Goal: Task Accomplishment & Management: Use online tool/utility

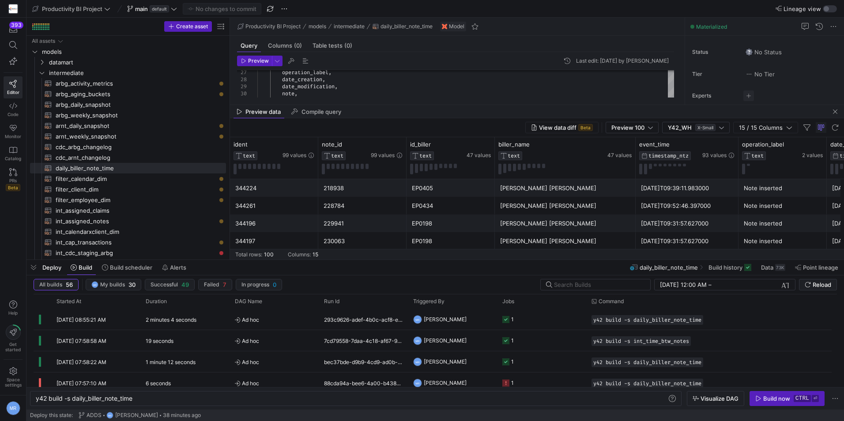
scroll to position [21, 57]
click at [34, 268] on span "button" at bounding box center [33, 267] width 14 height 15
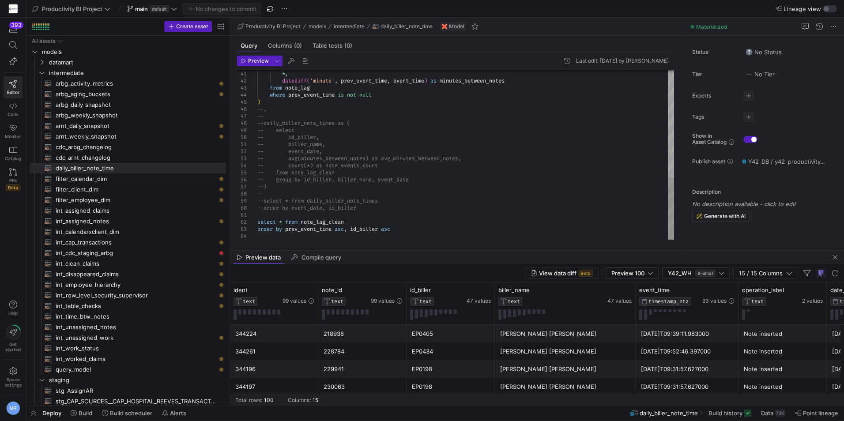
click at [368, 163] on div "* , datediff ( 'minute' , prev_event_time , event_time ) as minutes_between_not…" at bounding box center [465, 10] width 417 height 459
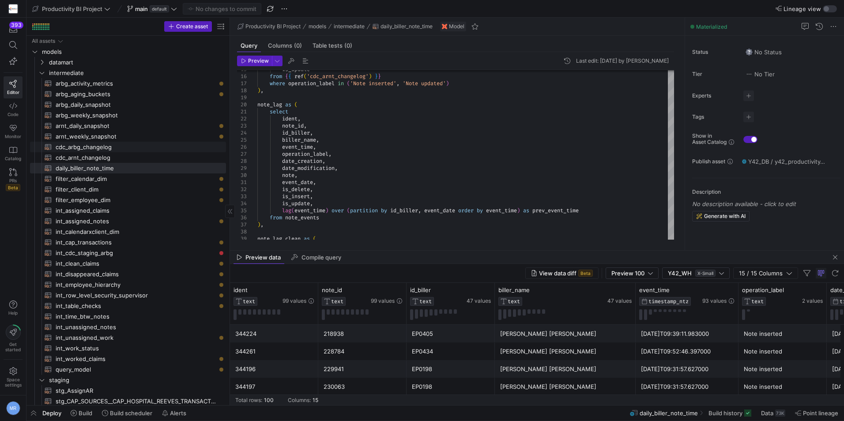
click at [116, 144] on span "cdc_arbg_changelog​​​​​​​​​​" at bounding box center [136, 147] width 160 height 10
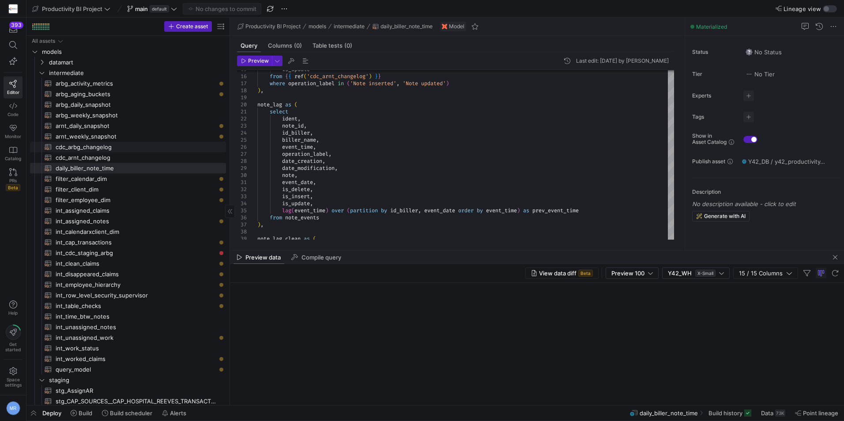
type textarea "with cdc_source as ( select * from {{ ref('stg_SMRTDO_MSSQL__SMRTDO_MSSQL_CDC_A…"
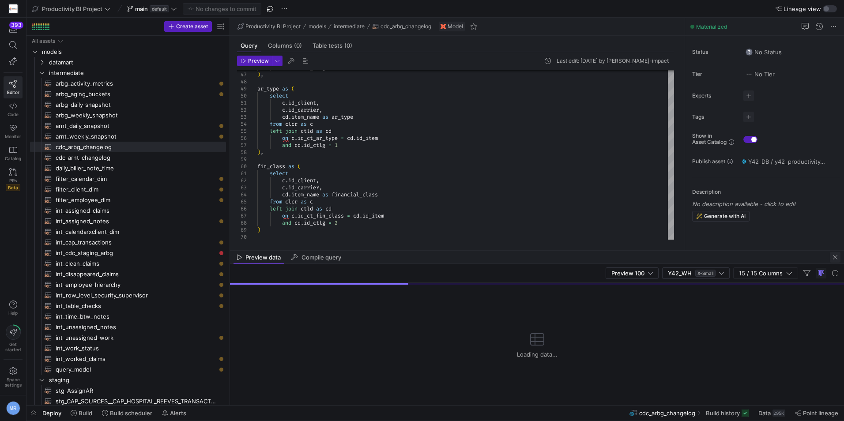
click at [834, 257] on span "button" at bounding box center [835, 257] width 11 height 11
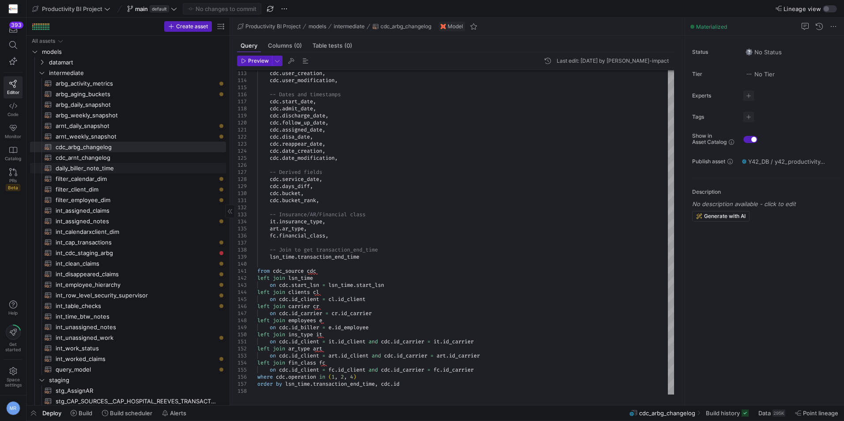
click at [109, 171] on span "daily_biller_note_time​​​​​​​​​​" at bounding box center [136, 168] width 160 height 10
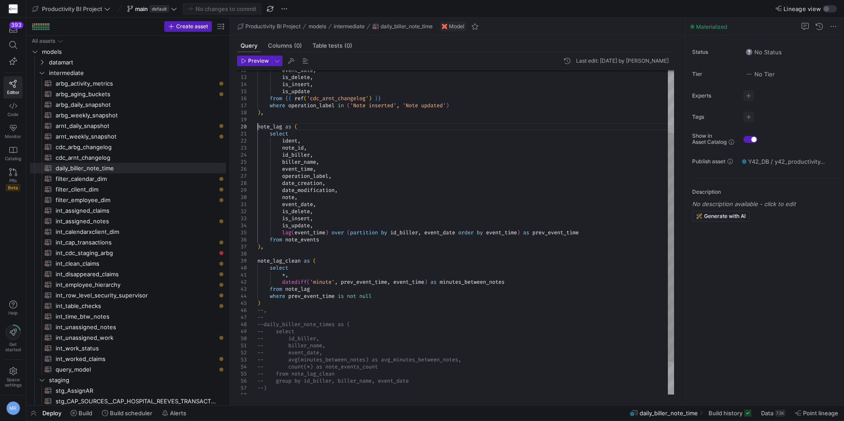
scroll to position [21, 0]
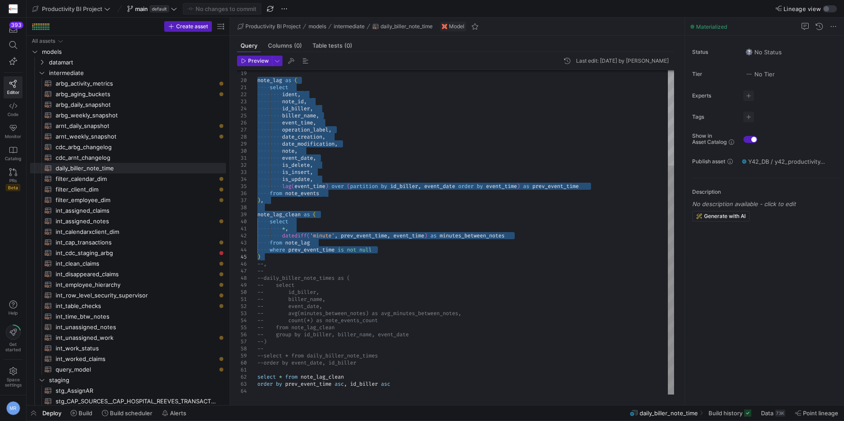
drag, startPoint x: 258, startPoint y: 126, endPoint x: 332, endPoint y: 257, distance: 150.5
click at [332, 257] on div "note_lag as ( select ident , note_id , id_biller , biller_name , event_time , o…" at bounding box center [465, 165] width 417 height 459
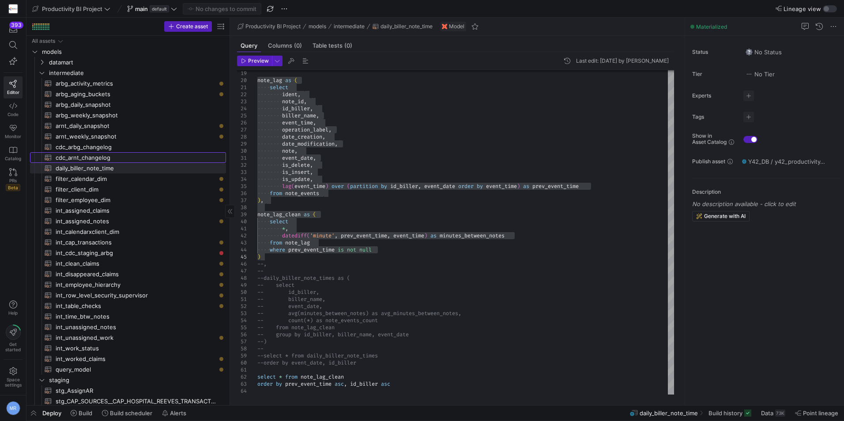
click at [130, 157] on span "cdc_arnt_changelog​​​​​​​​​​" at bounding box center [136, 158] width 160 height 10
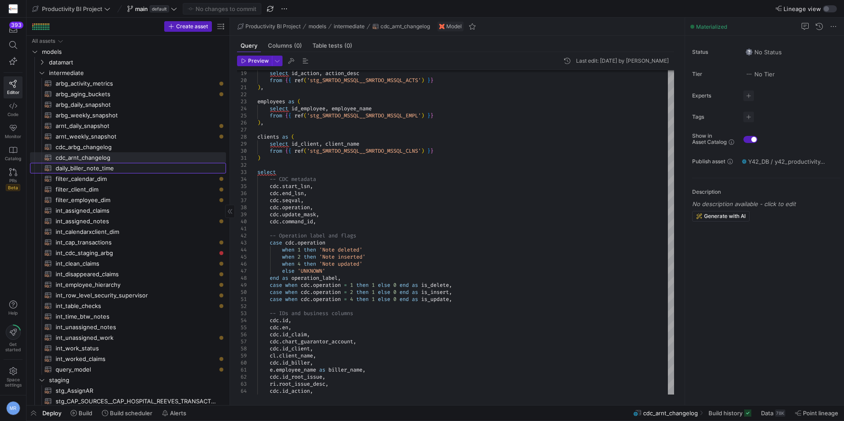
click at [84, 166] on span "daily_biller_note_time​​​​​​​​​​" at bounding box center [136, 168] width 160 height 10
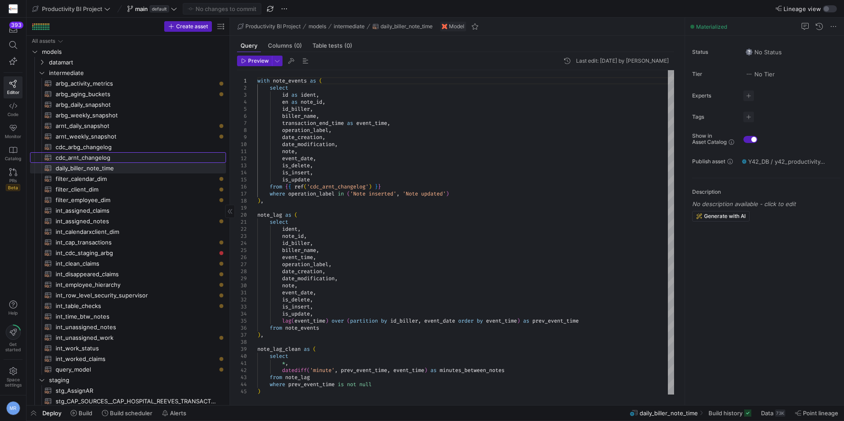
click at [113, 154] on span "cdc_arnt_changelog​​​​​​​​​​" at bounding box center [136, 158] width 160 height 10
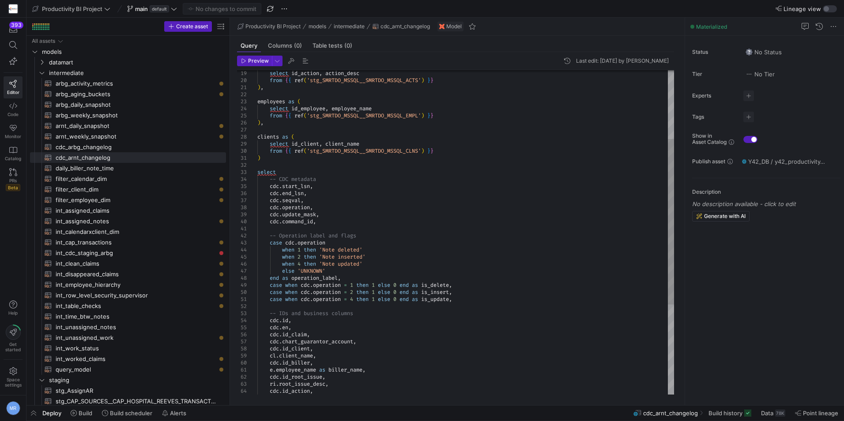
click at [277, 168] on div "when 1 then 'Note deleted' when 2 then 'Note inserted' when 4 then 'Note update…" at bounding box center [465, 254] width 417 height 636
click at [280, 154] on div "when 1 then 'Note deleted' when 2 then 'Note inserted' when 4 then 'Note update…" at bounding box center [465, 254] width 417 height 636
click at [279, 159] on div "when 1 then 'Note deleted' when 2 then 'Note inserted' when 4 then 'Note update…" at bounding box center [465, 254] width 417 height 636
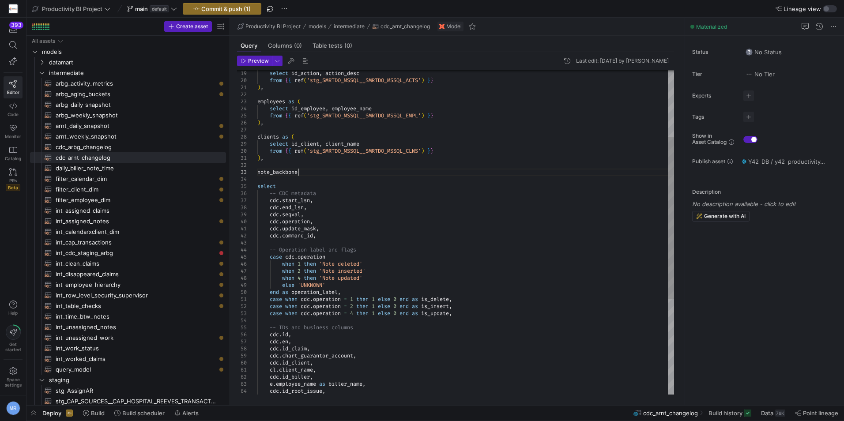
scroll to position [14, 41]
click at [276, 181] on div "when 1 then 'Note deleted' when 2 then 'Note inserted' when 4 then 'Note update…" at bounding box center [465, 261] width 417 height 650
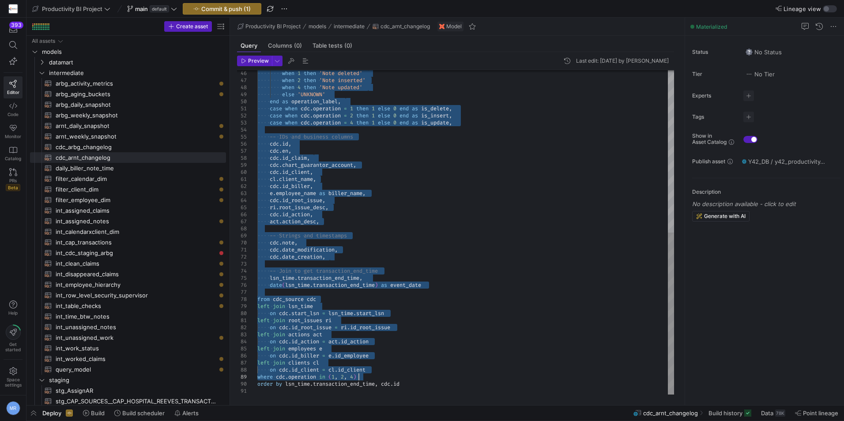
click at [433, 377] on div "when 1 then 'Note deleted' when 2 then 'Note inserted' when 4 then 'Note update…" at bounding box center [465, 70] width 417 height 650
click at [431, 383] on div "when 1 then 'Note deleted' when 2 then 'Note inserted' when 4 then 'Note update…" at bounding box center [465, 70] width 417 height 650
type textarea "), note_backbone as ( select -- CDC metadata cdc.start_lsn, cdc.end_lsn, cdc.se…"
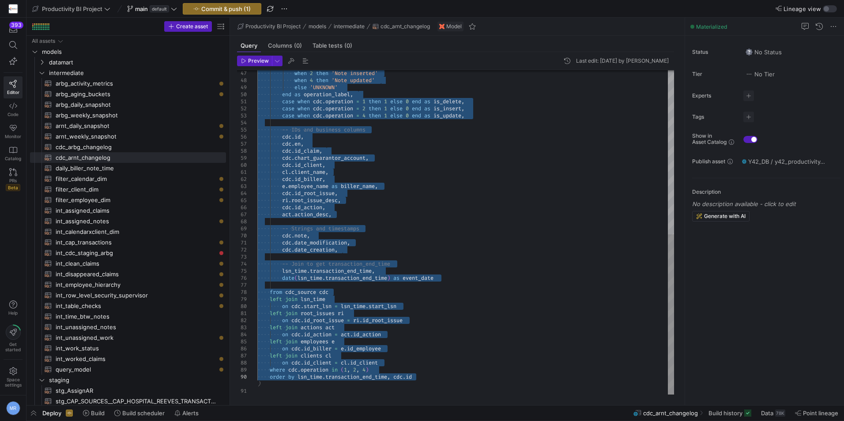
click at [328, 388] on div "when 2 then 'Note inserted' when 4 then 'Note updated' else 'UNKNOWN' end as op…" at bounding box center [465, 66] width 417 height 657
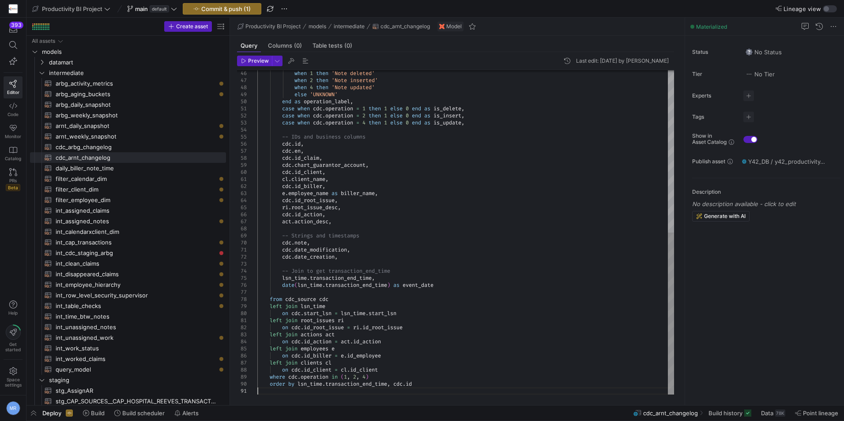
click at [328, 388] on div "when 2 then 'Note inserted' when 4 then 'Note updated' else 'UNKNOWN' end as op…" at bounding box center [465, 70] width 417 height 650
click at [284, 390] on div "when 2 then 'Note inserted' when 4 then 'Note updated' else 'UNKNOWN' end as op…" at bounding box center [465, 70] width 417 height 650
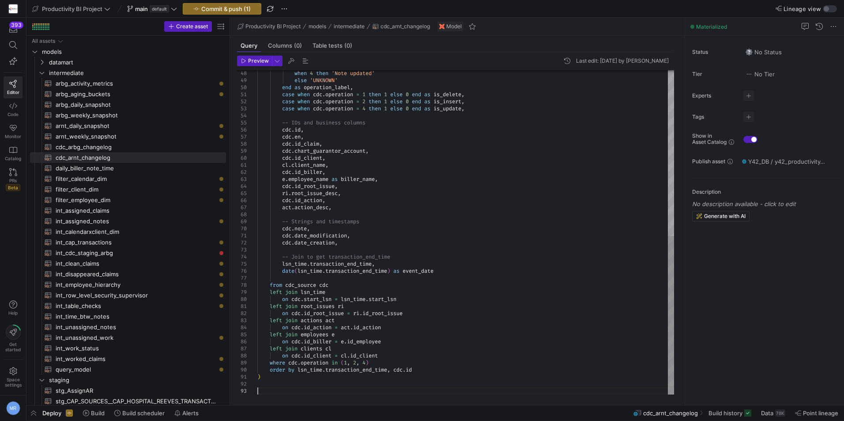
scroll to position [14, 0]
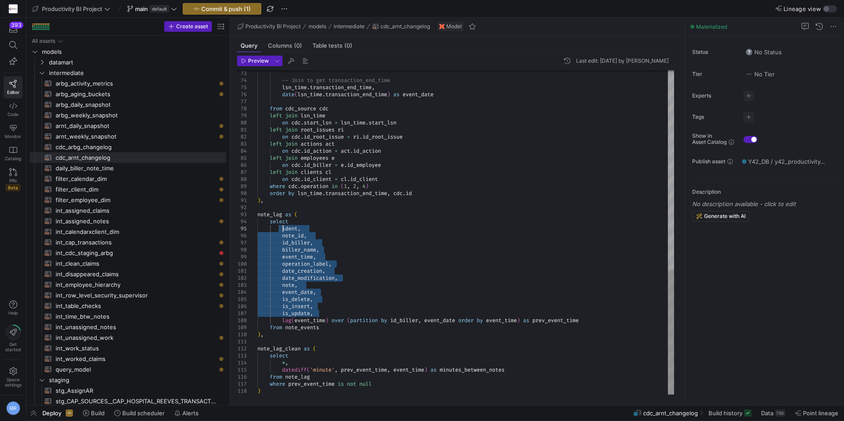
drag, startPoint x: 332, startPoint y: 312, endPoint x: 282, endPoint y: 228, distance: 97.6
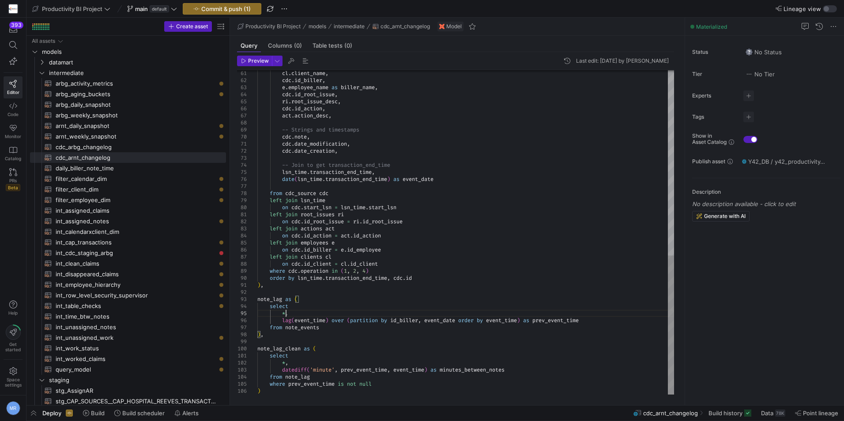
scroll to position [28, 31]
click at [304, 327] on div "cl . client_name , cdc . id_biller , e . employee_name as biller_name , cdc . i…" at bounding box center [465, 17] width 417 height 756
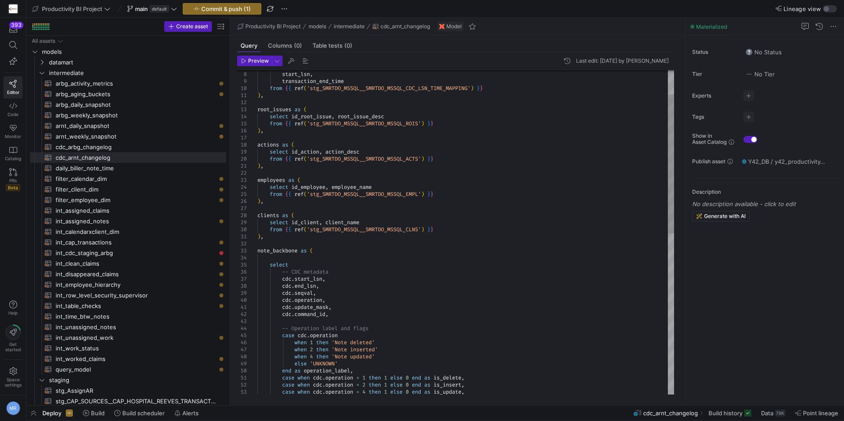
click at [274, 253] on div "case when cdc . operation = 1 then 1 else 0 end as is_delete , case when cdc . …" at bounding box center [465, 392] width 417 height 756
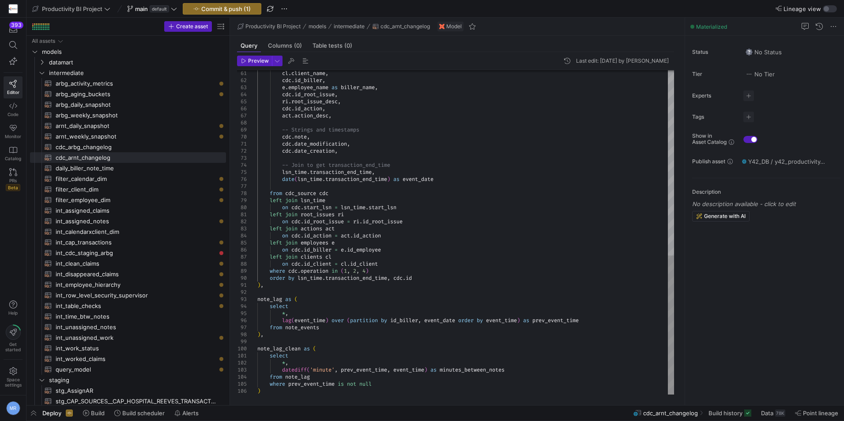
click at [309, 329] on div "cl . client_name , cdc . id_biller , e . employee_name as biller_name , cdc . i…" at bounding box center [465, 17] width 417 height 756
click at [315, 338] on div "cl . client_name , cdc . id_biller , e . employee_name as biller_name , cdc . i…" at bounding box center [465, 17] width 417 height 756
click at [307, 348] on div "cl . client_name , cdc . id_biller , e . employee_name as biller_name , cdc . i…" at bounding box center [465, 17] width 417 height 756
click at [303, 380] on div "cl . client_name , cdc . id_biller , e . employee_name as biller_name , cdc . i…" at bounding box center [465, 17] width 417 height 756
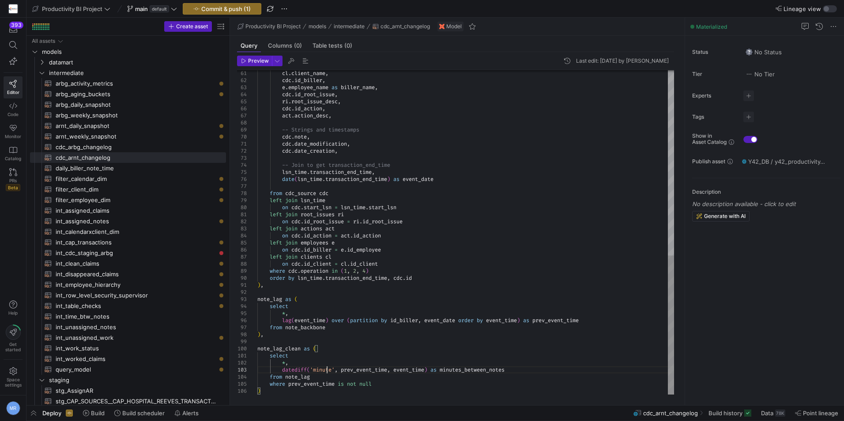
click at [328, 373] on div "cl . client_name , cdc . id_biller , e . employee_name as biller_name , cdc . i…" at bounding box center [465, 17] width 417 height 756
click at [106, 167] on span "daily_biller_note_time​​​​​​​​​​" at bounding box center [136, 168] width 160 height 10
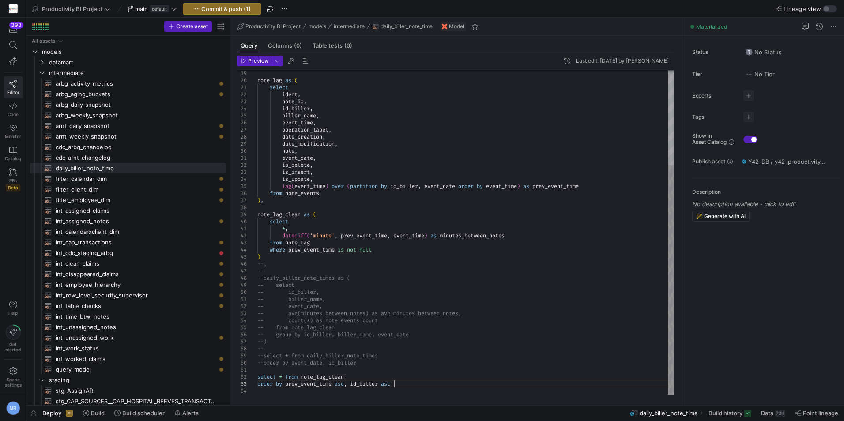
scroll to position [28, 0]
drag, startPoint x: 410, startPoint y: 385, endPoint x: 242, endPoint y: 378, distance: 168.4
click at [257, 378] on div "note_lag as ( select ident , note_id , id_biller , biller_name , event_time , o…" at bounding box center [465, 165] width 417 height 459
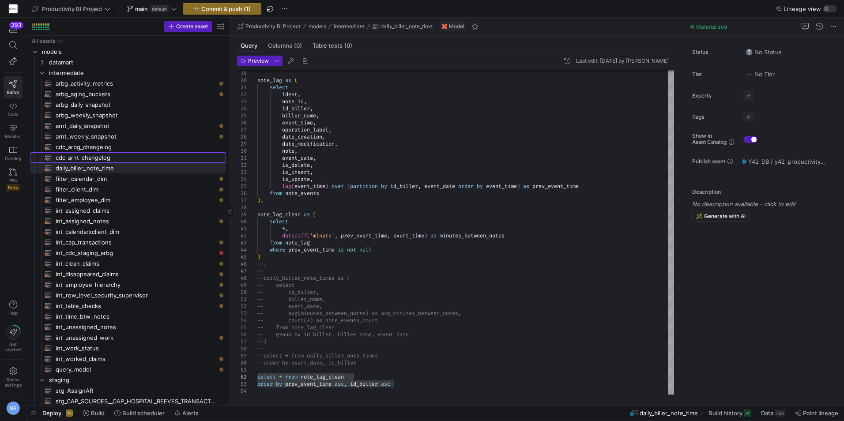
click at [115, 157] on span "cdc_arnt_changelog​​​​​​​​​​" at bounding box center [136, 158] width 160 height 10
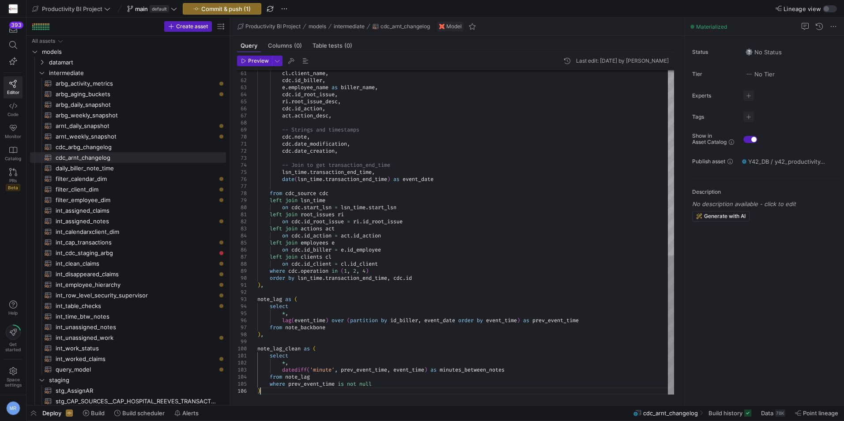
click at [340, 393] on div "cl . client_name , cdc . id_biller , e . employee_name as biller_name , cdc . i…" at bounding box center [465, 17] width 417 height 756
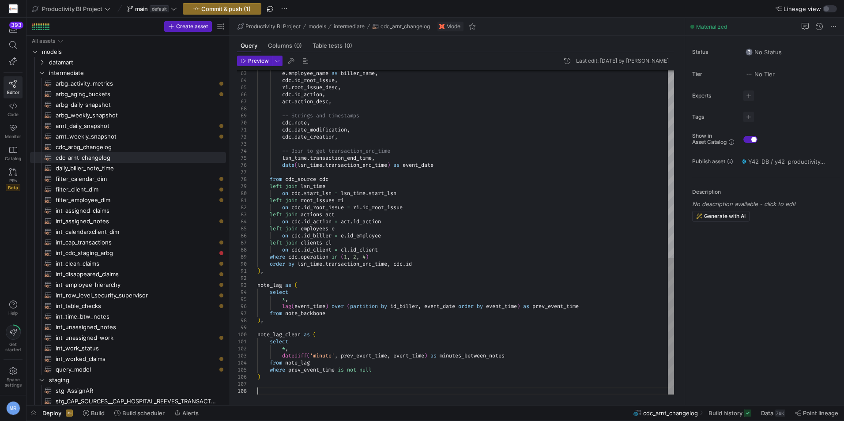
scroll to position [49, 0]
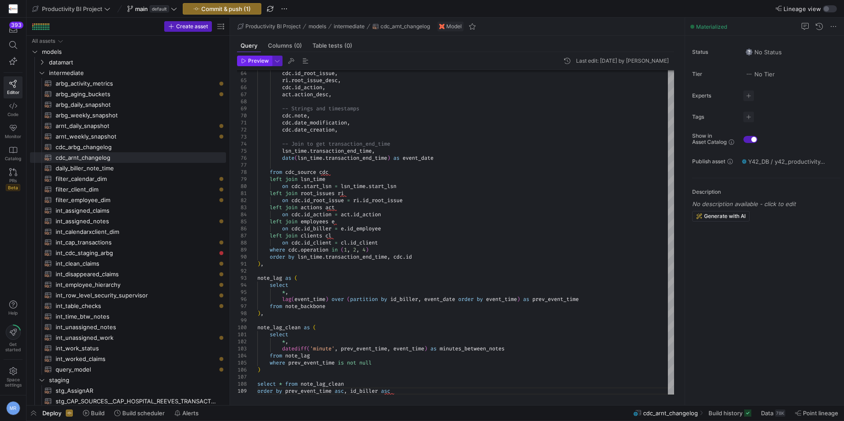
click at [240, 63] on span "button" at bounding box center [255, 61] width 34 height 10
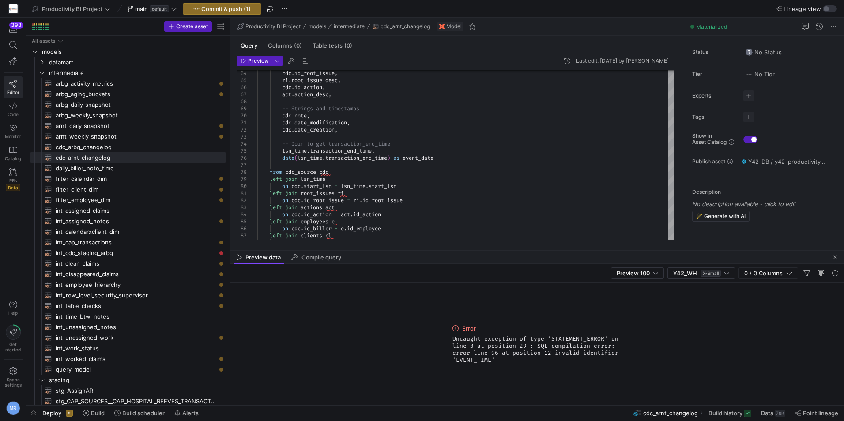
click at [467, 359] on span "Uncaught exception of type 'STATEMENT_ERROR' on line 3 at position 29 : SQL com…" at bounding box center [538, 350] width 170 height 28
click at [836, 255] on span "button" at bounding box center [835, 257] width 11 height 11
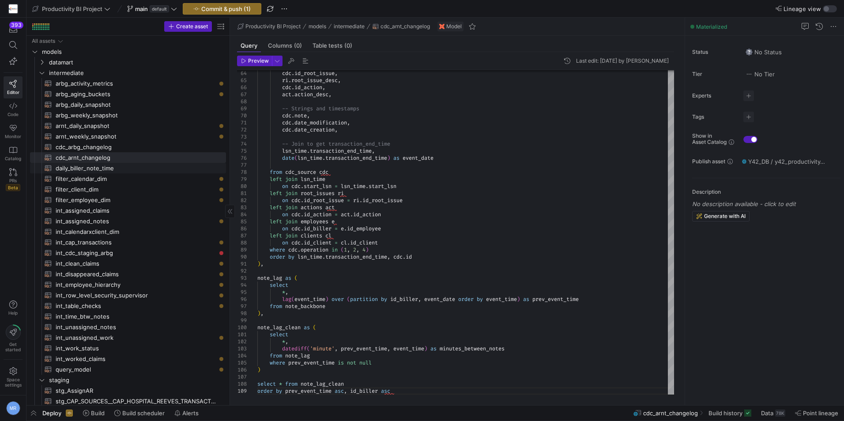
click at [120, 166] on span "daily_biller_note_time​​​​​​​​​​" at bounding box center [136, 168] width 160 height 10
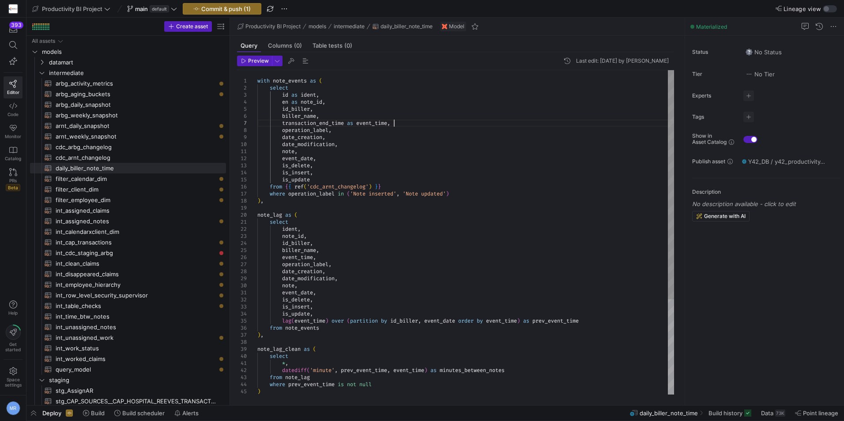
scroll to position [49, 0]
drag, startPoint x: 403, startPoint y: 125, endPoint x: 281, endPoint y: 94, distance: 125.5
click at [281, 94] on div "note_lag as ( select ident , note_id , id_biller , biller_name , event_time , o…" at bounding box center [465, 299] width 417 height 459
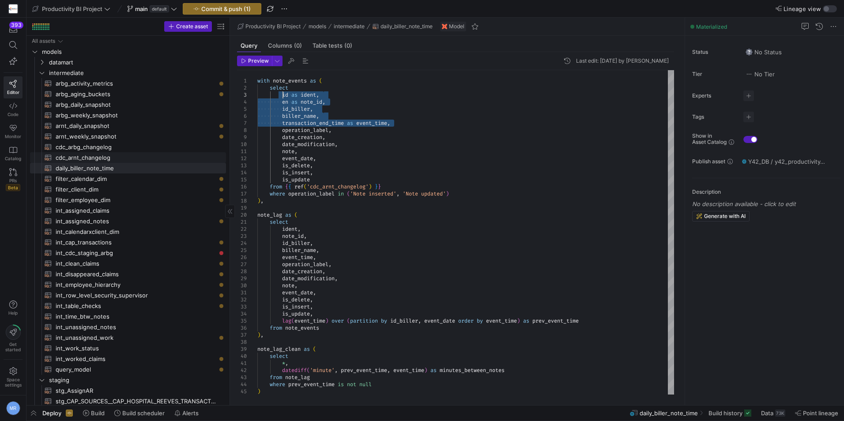
click at [136, 156] on span "cdc_arnt_changelog​​​​​​​​​​" at bounding box center [136, 158] width 160 height 10
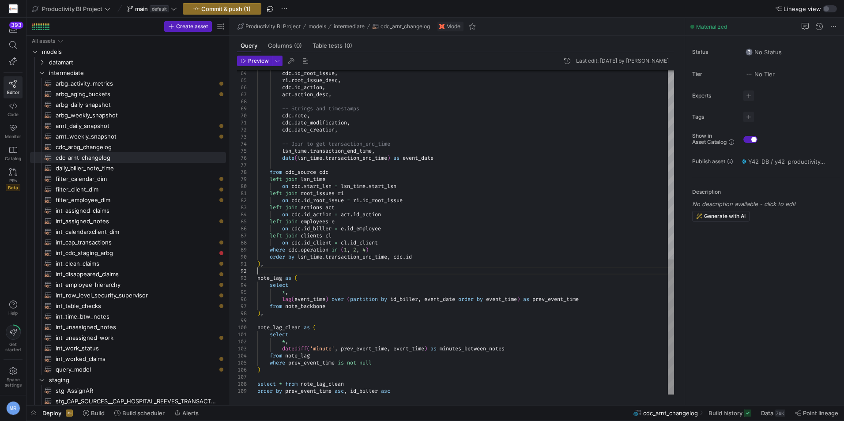
click at [289, 269] on div "cdc . id_root_issue , ri . root_issue_desc , cdc . id_action , act . action_des…" at bounding box center [465, 6] width 417 height 777
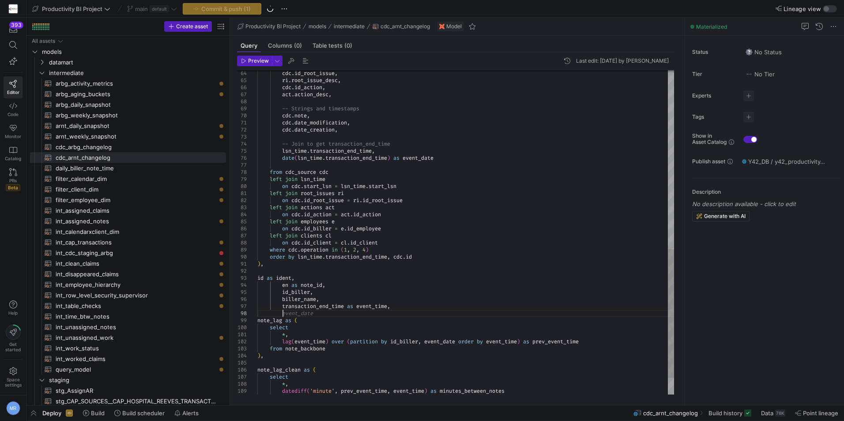
scroll to position [49, 25]
click at [332, 307] on div "cdc . id_root_issue , ri . root_issue_desc , cdc . id_action , act . action_des…" at bounding box center [465, 27] width 417 height 819
click at [313, 338] on div "cdc . id_root_issue , ri . root_issue_desc , cdc . id_action , act . action_des…" at bounding box center [465, 27] width 417 height 819
click at [311, 340] on div "cdc . id_root_issue , ri . root_issue_desc , cdc . id_action , act . action_des…" at bounding box center [465, 27] width 417 height 819
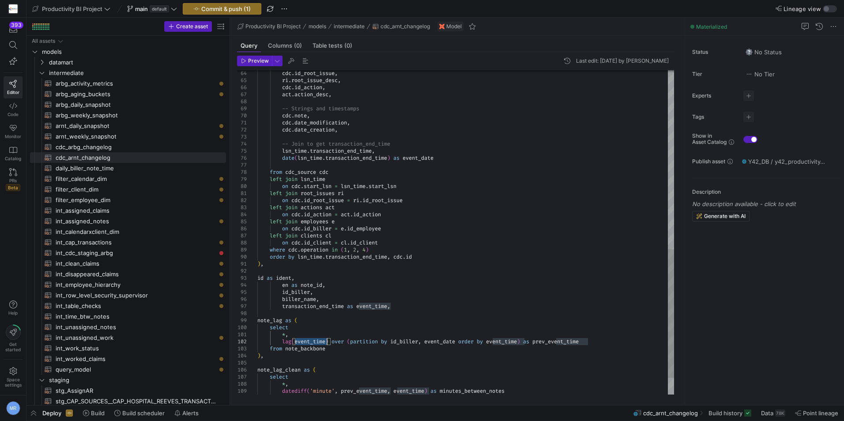
click at [311, 340] on div "cdc . id_root_issue , ri . root_issue_desc , cdc . id_action , act . action_des…" at bounding box center [465, 27] width 417 height 819
click at [544, 344] on div "cdc . id_root_issue , ri . root_issue_desc , cdc . id_action , act . action_des…" at bounding box center [465, 27] width 417 height 819
click at [123, 170] on span "daily_biller_note_time​​​​​​​​​​" at bounding box center [136, 168] width 160 height 10
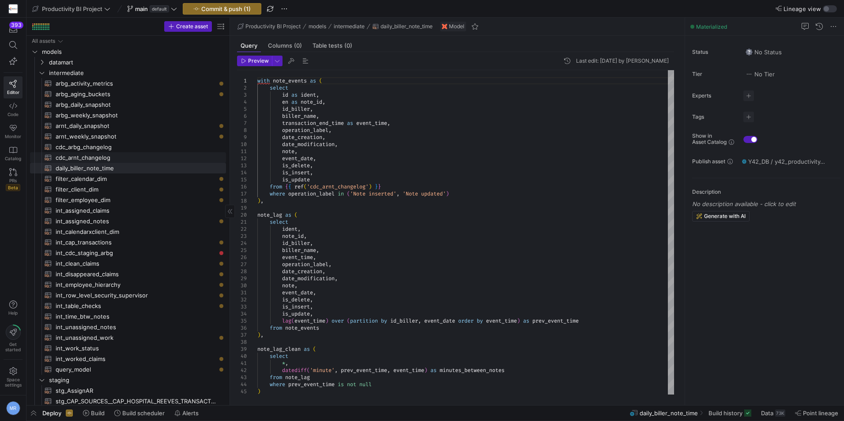
click at [132, 155] on span "cdc_arnt_changelog​​​​​​​​​​" at bounding box center [136, 158] width 160 height 10
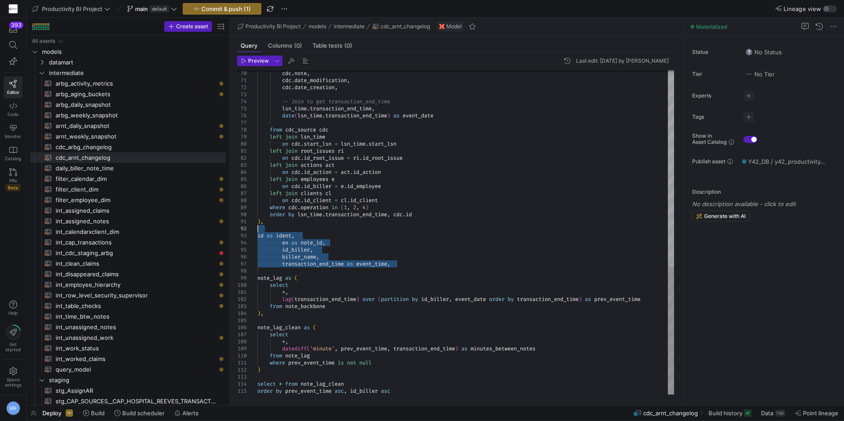
drag, startPoint x: 404, startPoint y: 268, endPoint x: 253, endPoint y: 230, distance: 155.4
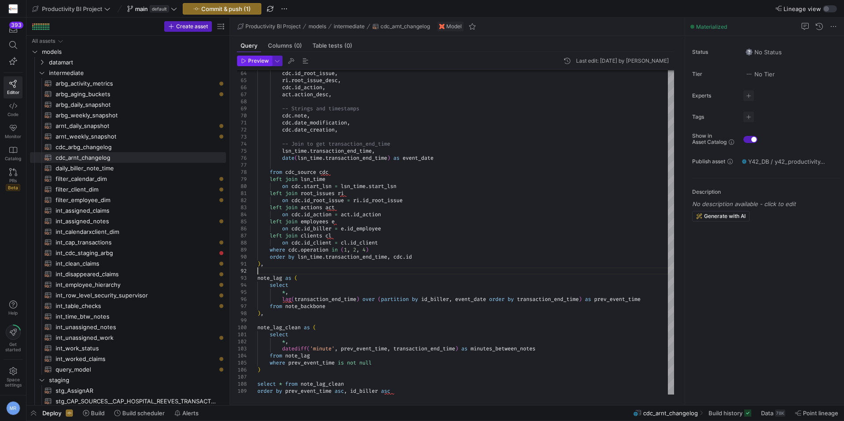
click at [252, 60] on span "Preview" at bounding box center [258, 61] width 21 height 6
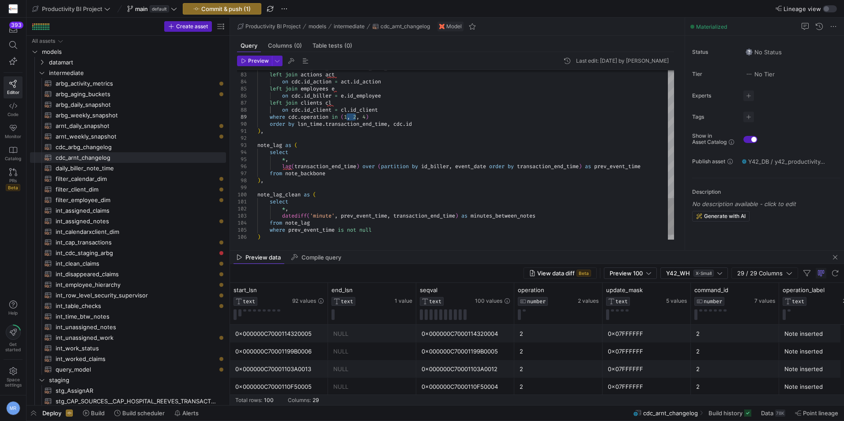
drag, startPoint x: 355, startPoint y: 117, endPoint x: 347, endPoint y: 120, distance: 8.9
click at [390, 394] on div "NULL" at bounding box center [372, 386] width 78 height 17
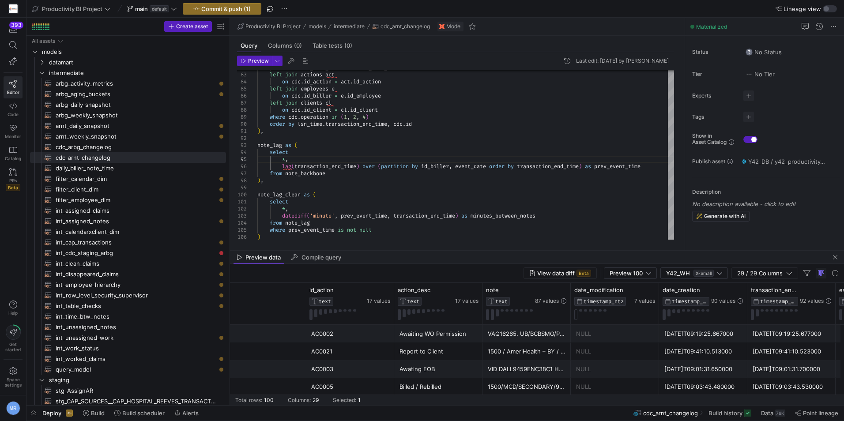
scroll to position [0, 0]
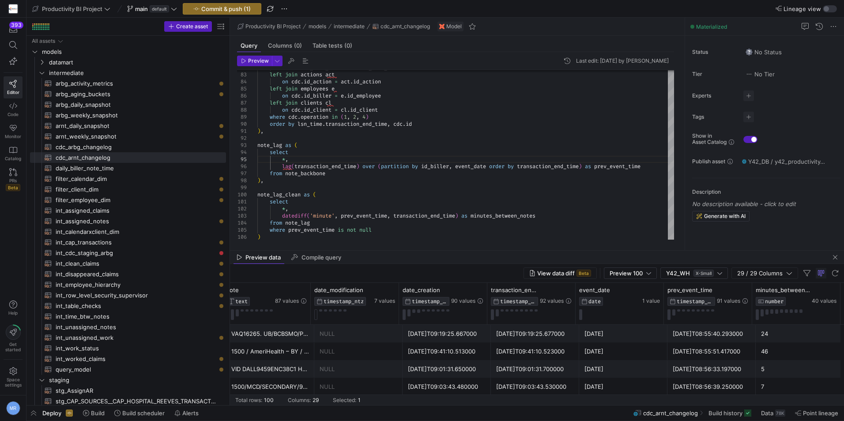
drag, startPoint x: 503, startPoint y: 355, endPoint x: 657, endPoint y: 367, distance: 154.5
type textarea "), note_lag as ( select *, lag(transaction_end_time) over (partition by id_bill…"
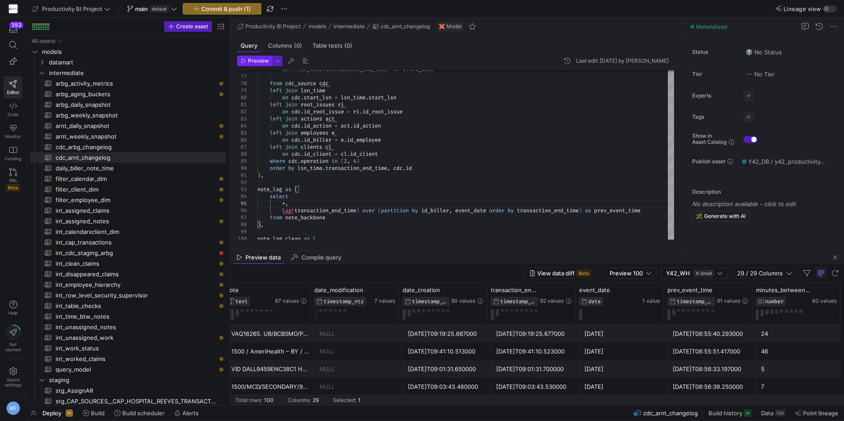
click at [246, 60] on span "Preview" at bounding box center [255, 61] width 28 height 6
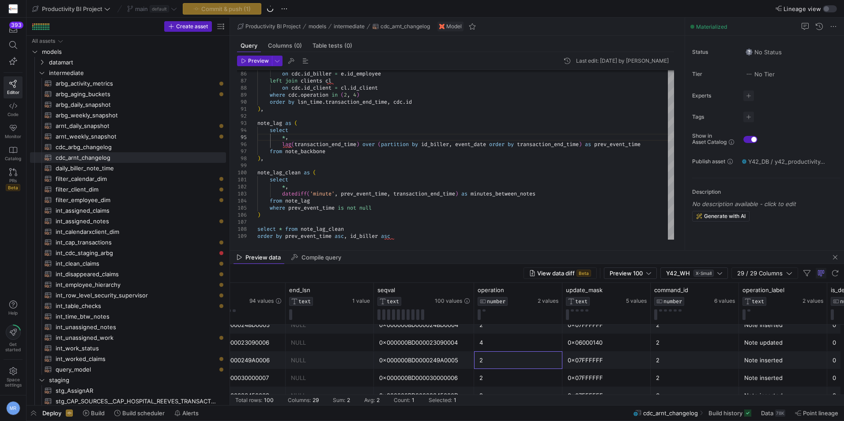
scroll to position [0, 0]
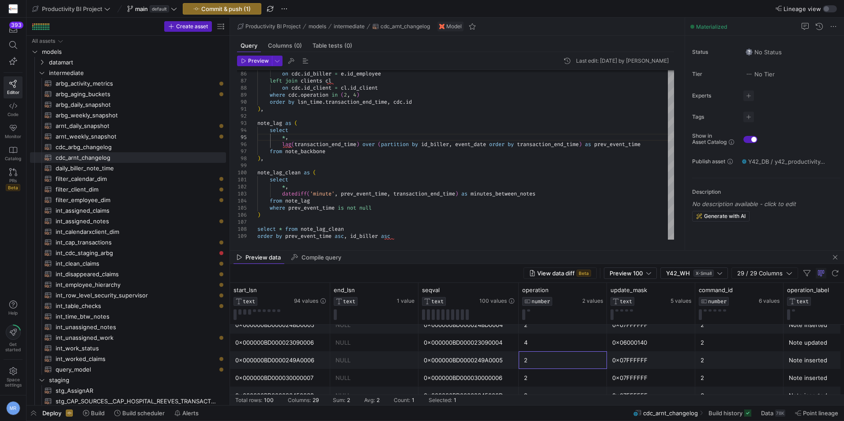
drag, startPoint x: 590, startPoint y: 368, endPoint x: 458, endPoint y: 374, distance: 131.7
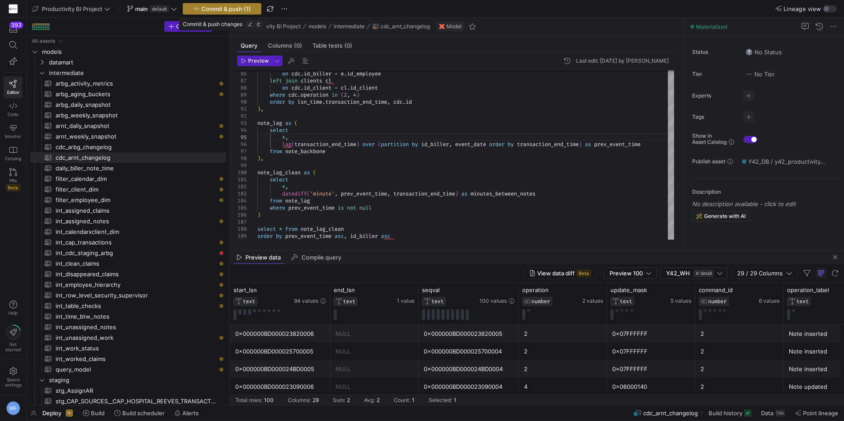
click at [220, 6] on span "Commit & push (1)" at bounding box center [225, 8] width 49 height 7
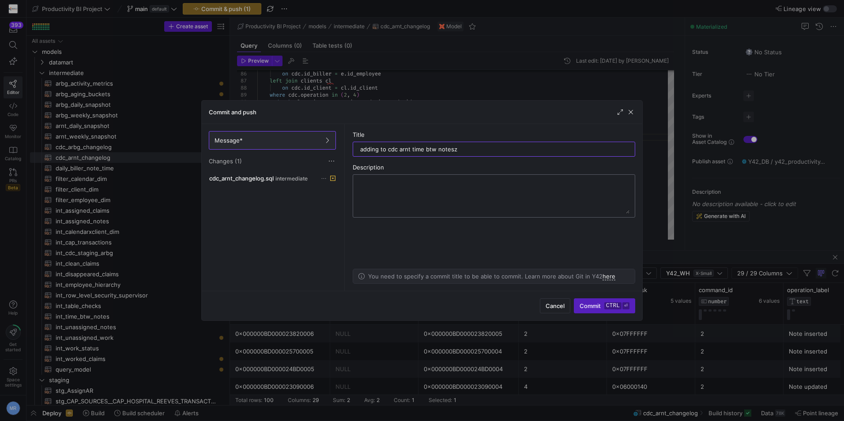
type input "adding to cdc arnt time btw notes"
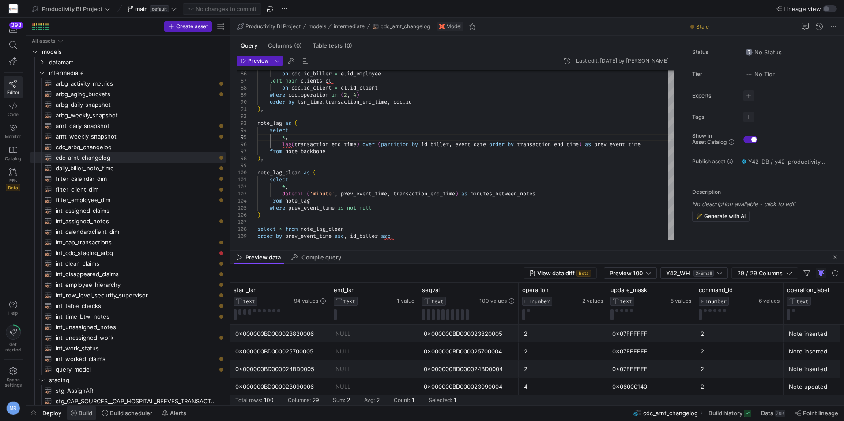
click at [81, 416] on span "Build" at bounding box center [86, 413] width 14 height 7
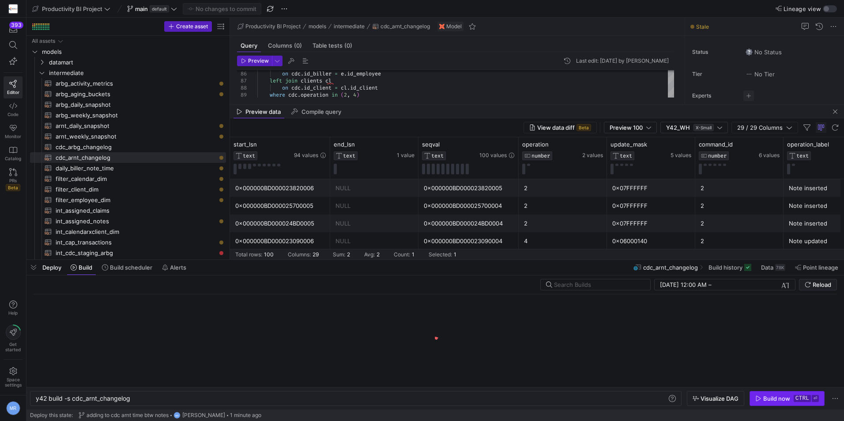
click at [787, 395] on div "Build now" at bounding box center [776, 398] width 27 height 7
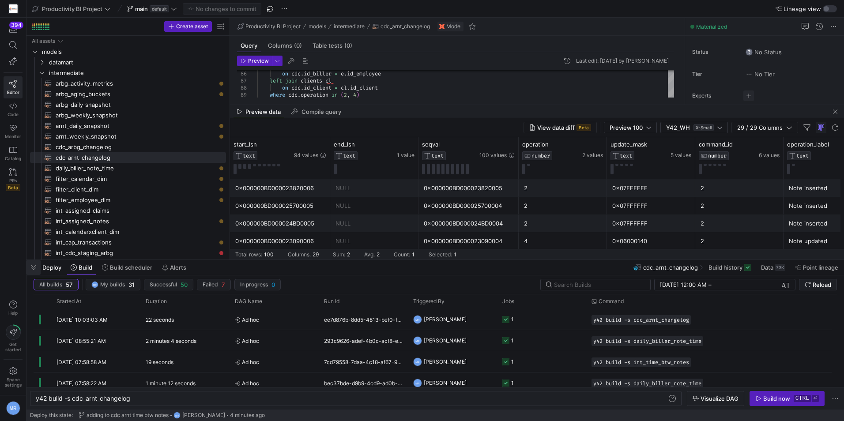
click at [30, 268] on span "button" at bounding box center [33, 267] width 14 height 15
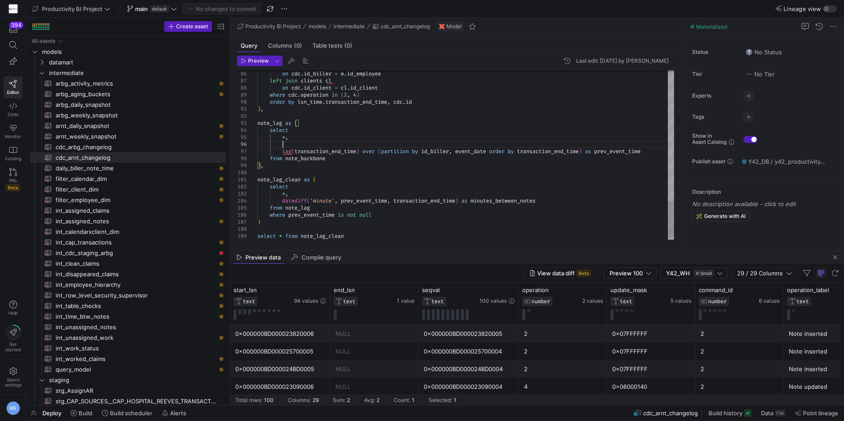
scroll to position [42, 25]
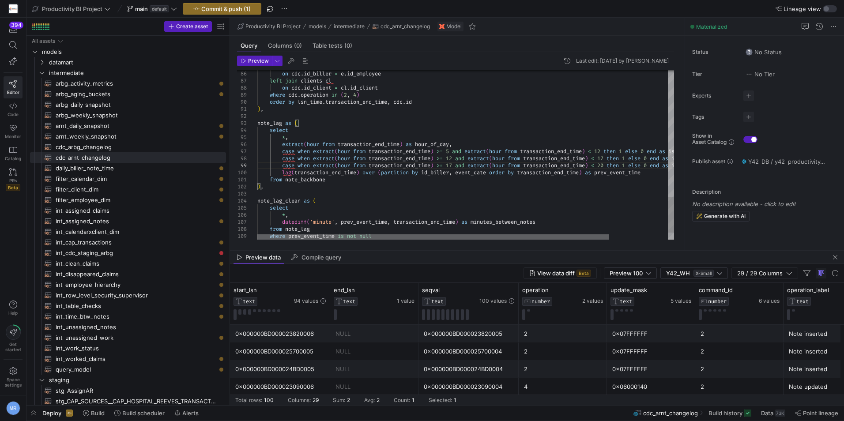
click at [266, 234] on div at bounding box center [433, 236] width 352 height 5
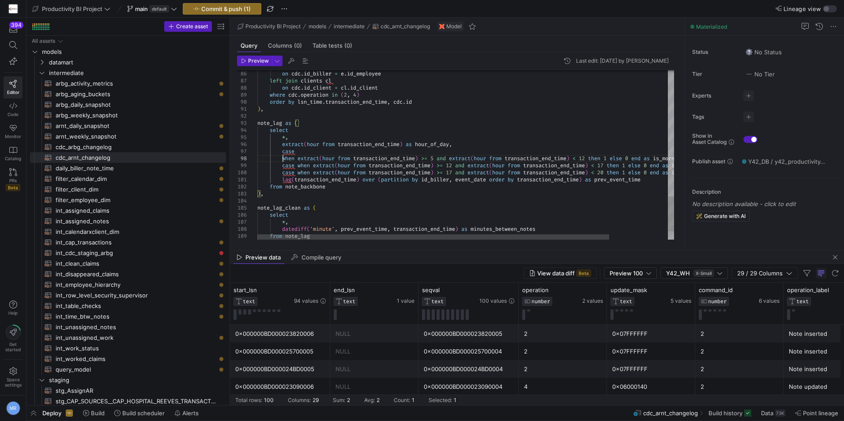
scroll to position [49, 25]
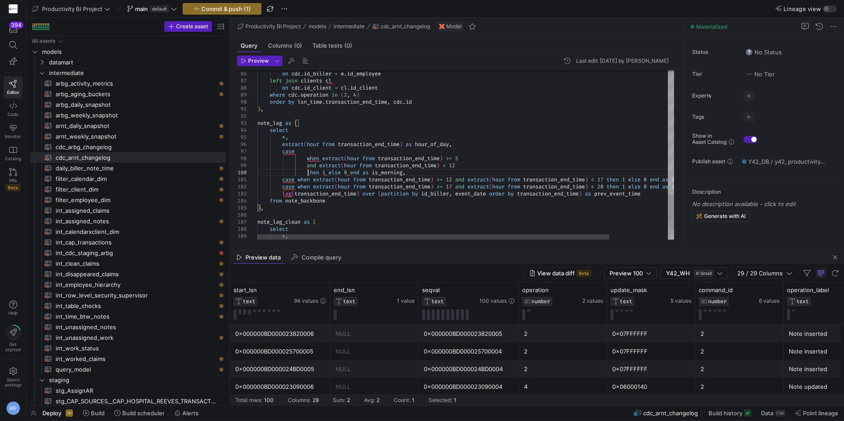
scroll to position [64, 51]
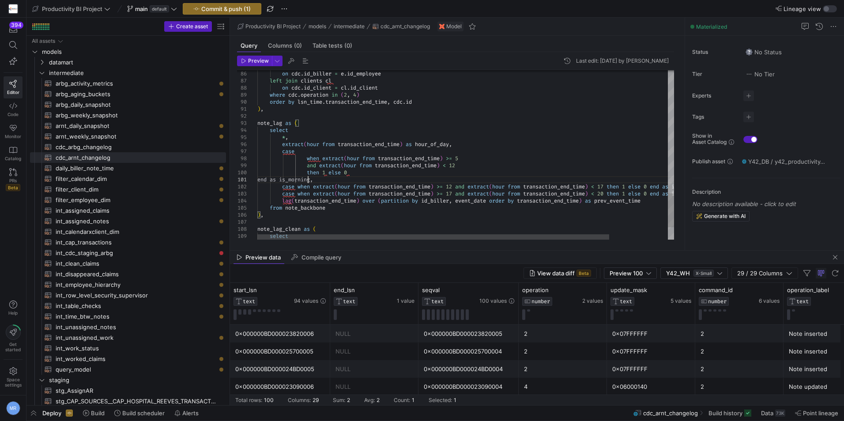
scroll to position [7, 51]
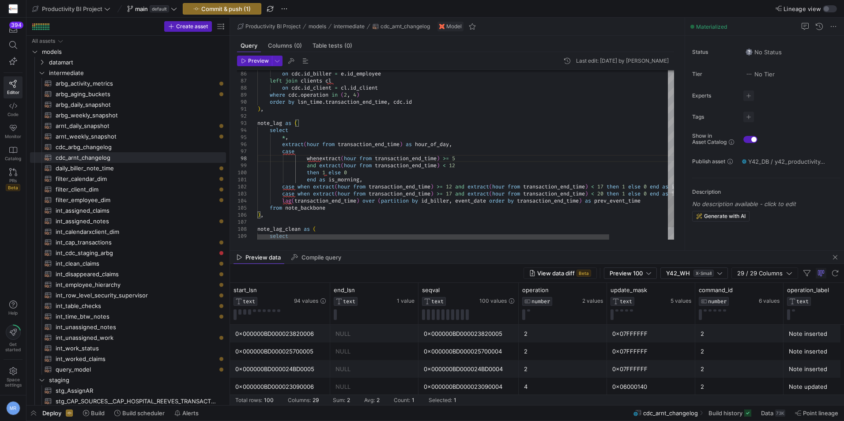
scroll to position [57, 51]
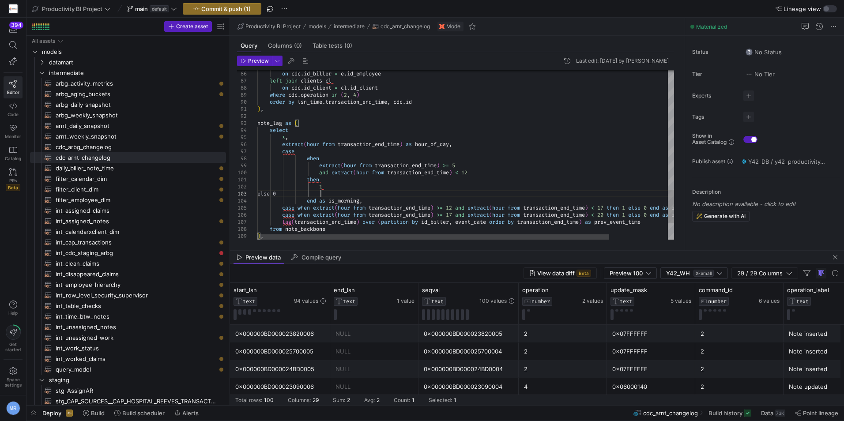
scroll to position [14, 64]
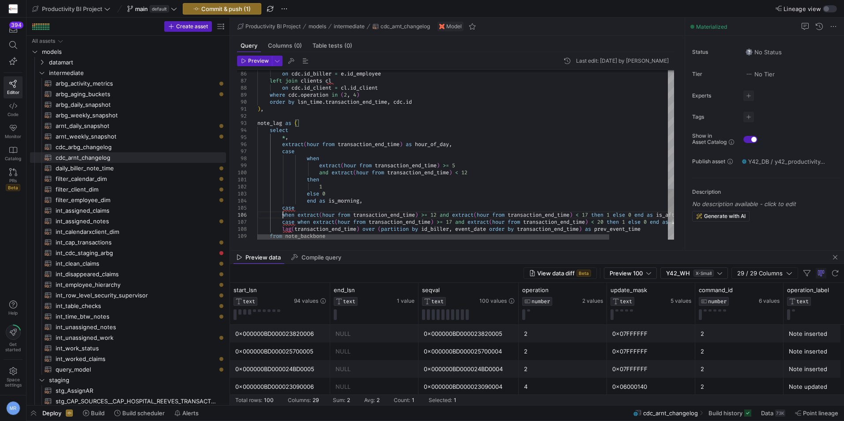
scroll to position [35, 25]
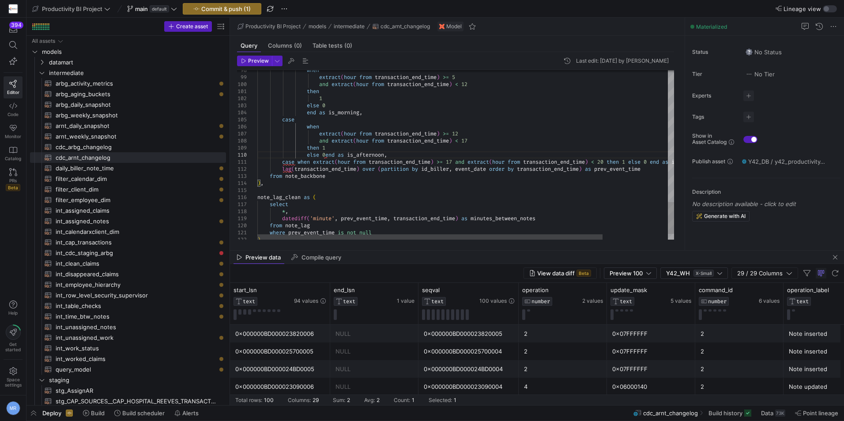
scroll to position [7, 51]
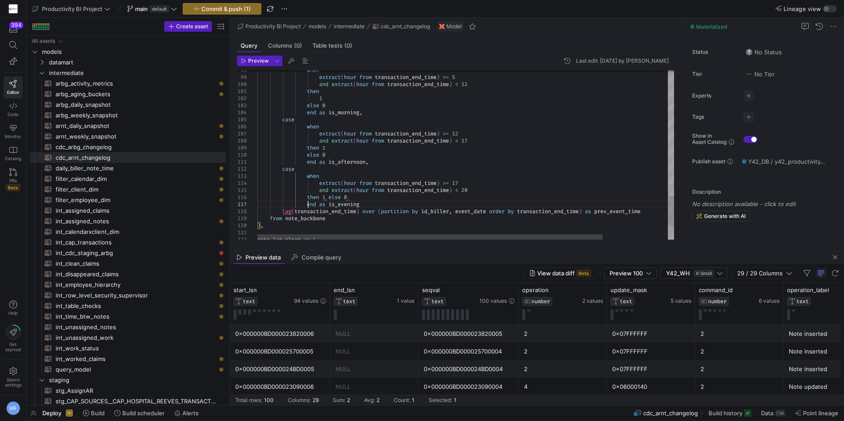
scroll to position [42, 51]
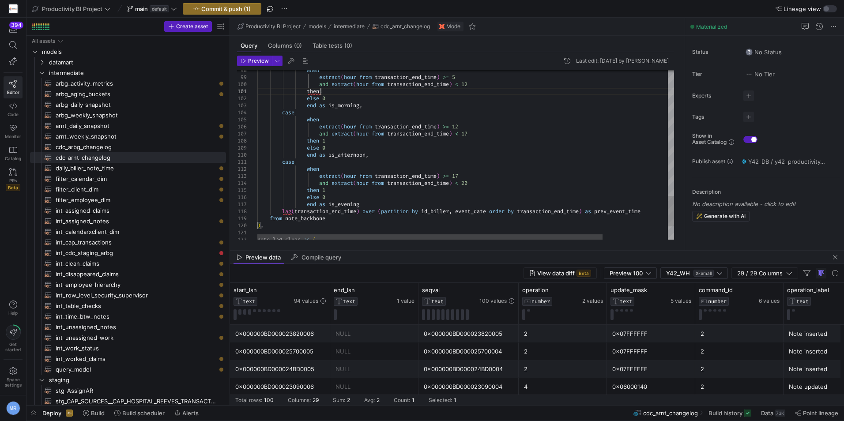
scroll to position [7, 67]
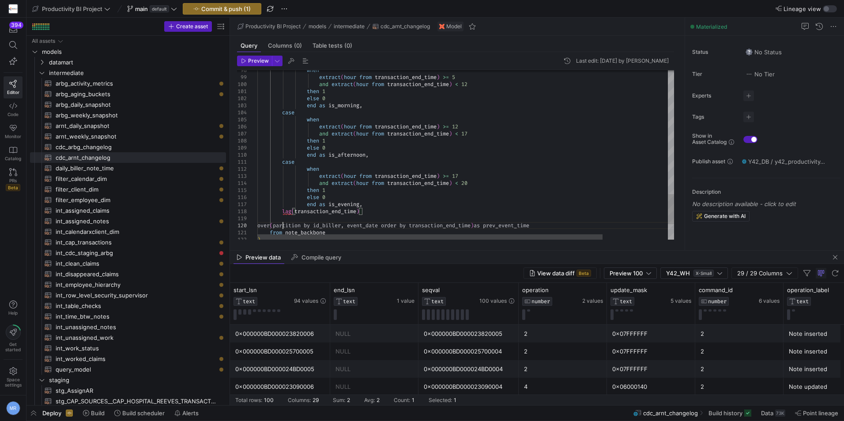
scroll to position [64, 25]
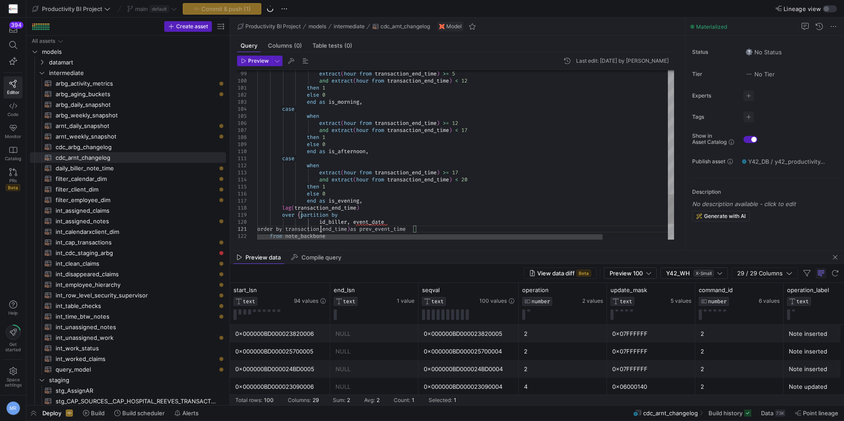
scroll to position [7, 64]
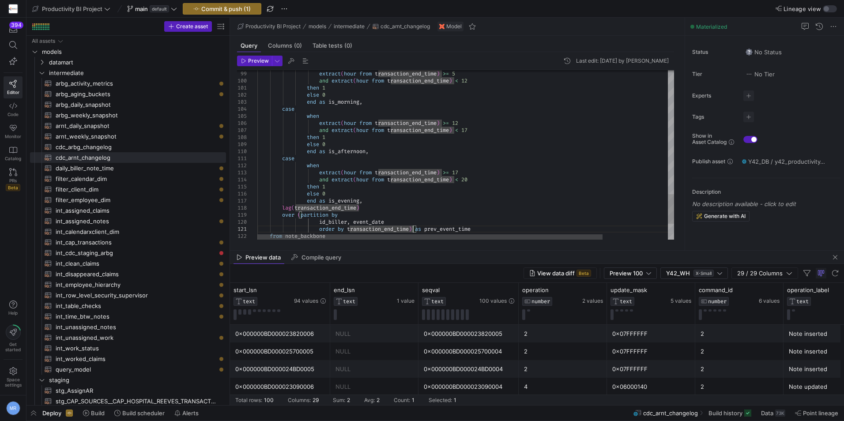
scroll to position [7, 64]
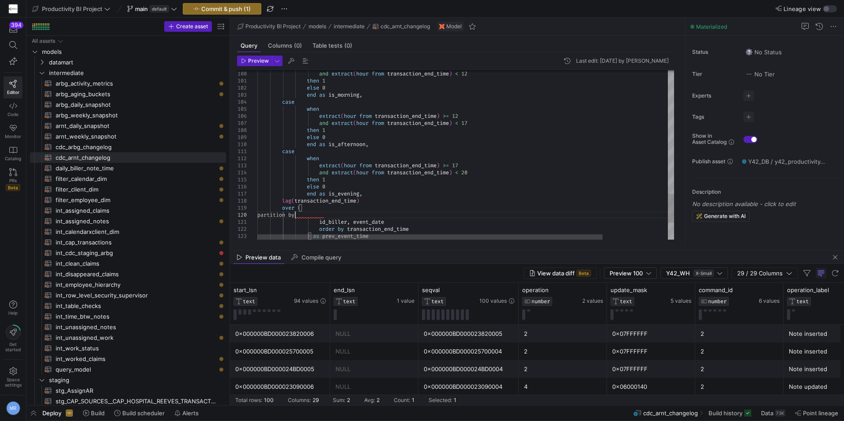
scroll to position [64, 38]
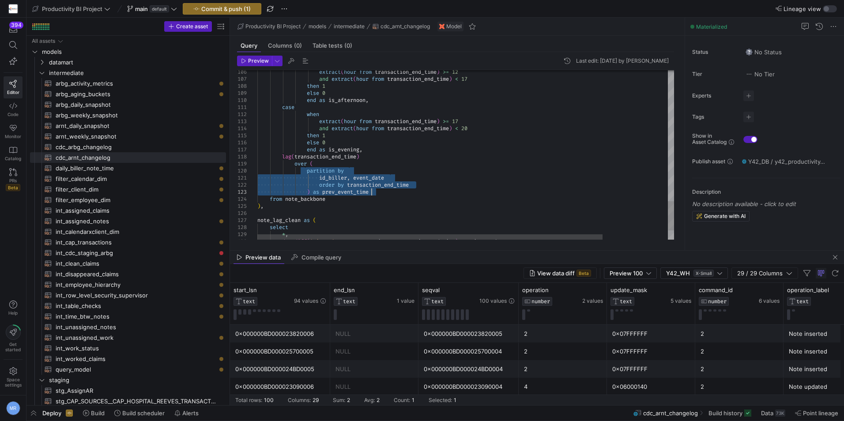
drag, startPoint x: 306, startPoint y: 216, endPoint x: 393, endPoint y: 190, distance: 90.0
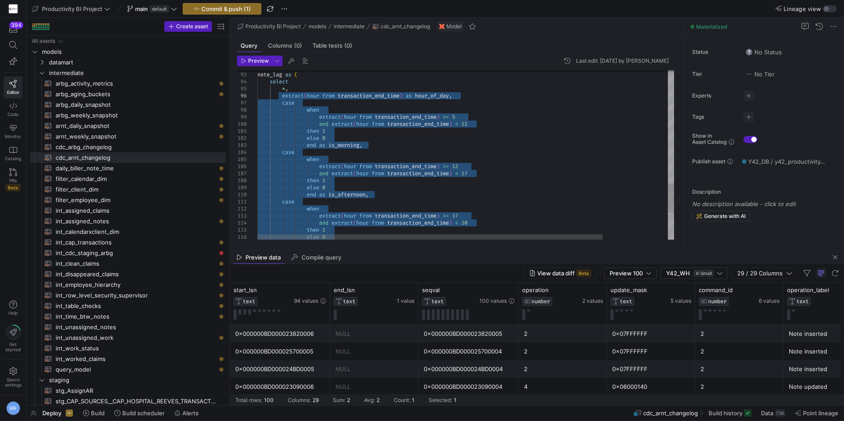
drag, startPoint x: 374, startPoint y: 202, endPoint x: 282, endPoint y: 92, distance: 142.6
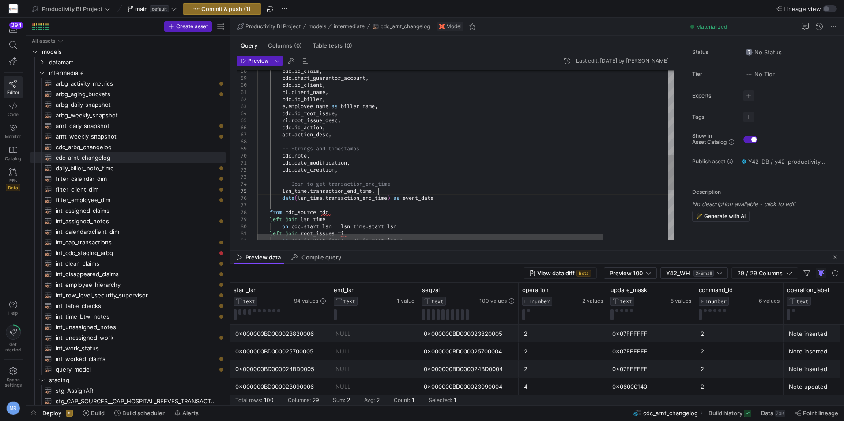
click at [393, 191] on div "on cdc . start_lsn = lsn_time . start_lsn left join root_issues ri on cdc . id_…" at bounding box center [504, 70] width 495 height 825
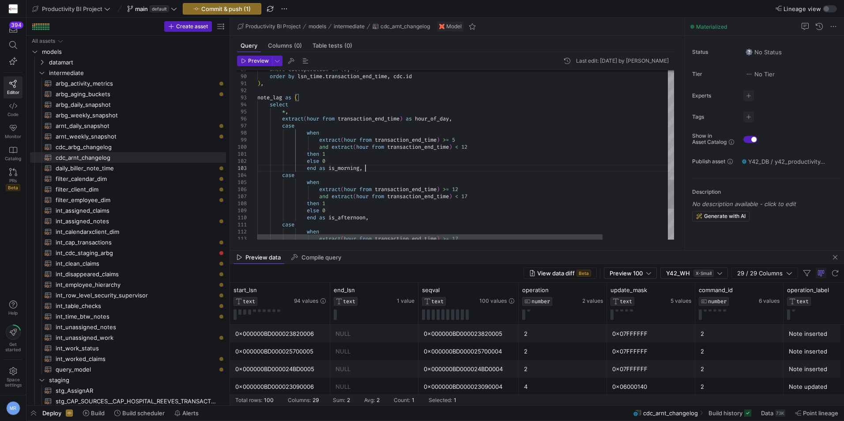
type textarea "then 1 else 0 end as is_morning, case when extract(hour from transaction_end_ti…"
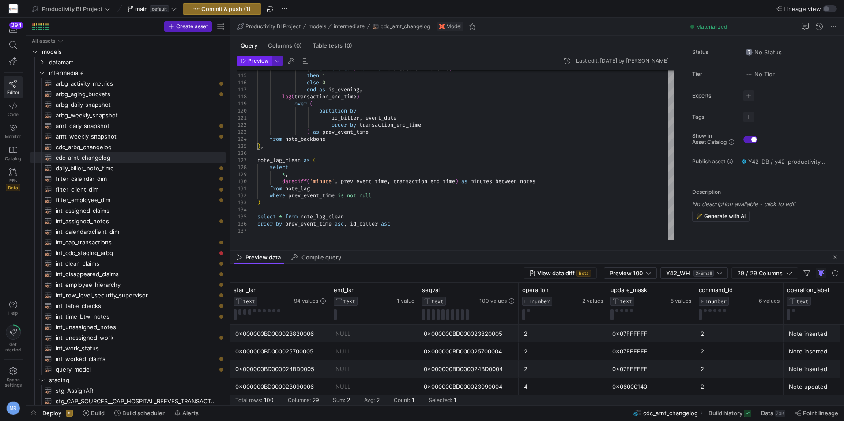
click at [257, 65] on span "button" at bounding box center [255, 61] width 34 height 10
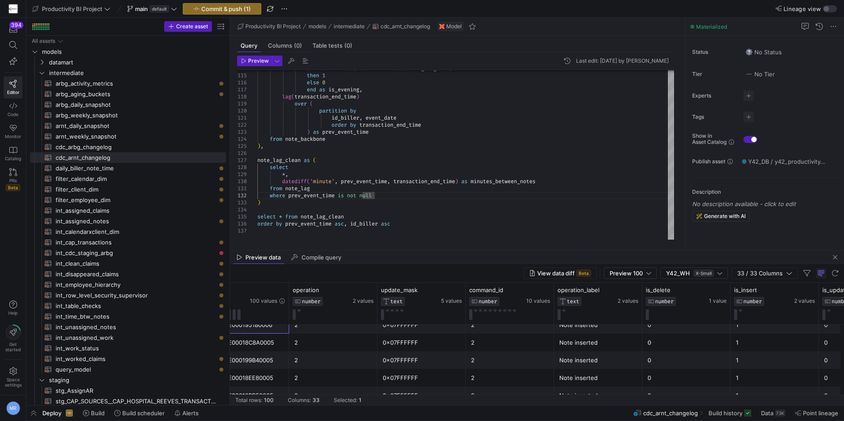
scroll to position [0, 566]
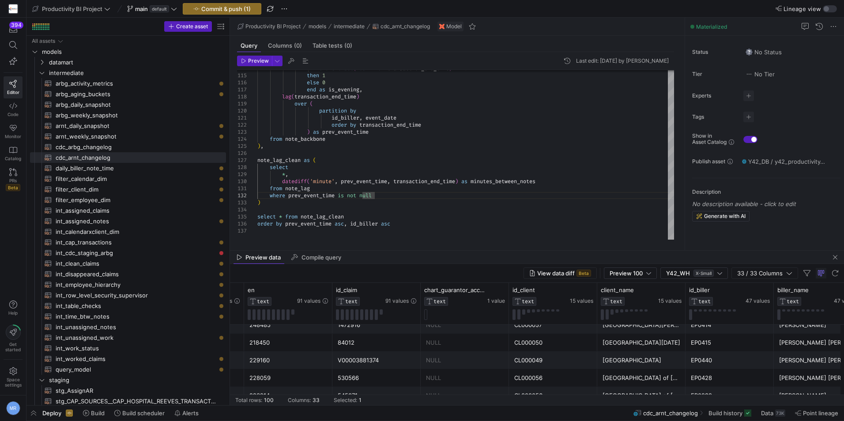
drag, startPoint x: 441, startPoint y: 355, endPoint x: 462, endPoint y: 355, distance: 21.2
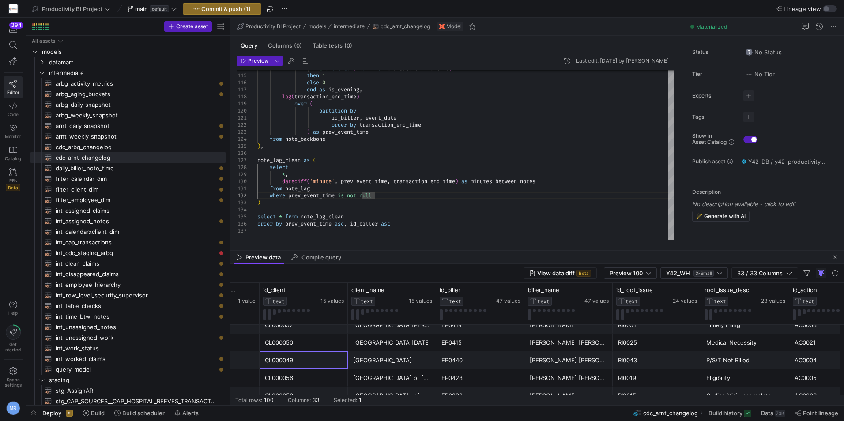
scroll to position [0, 1549]
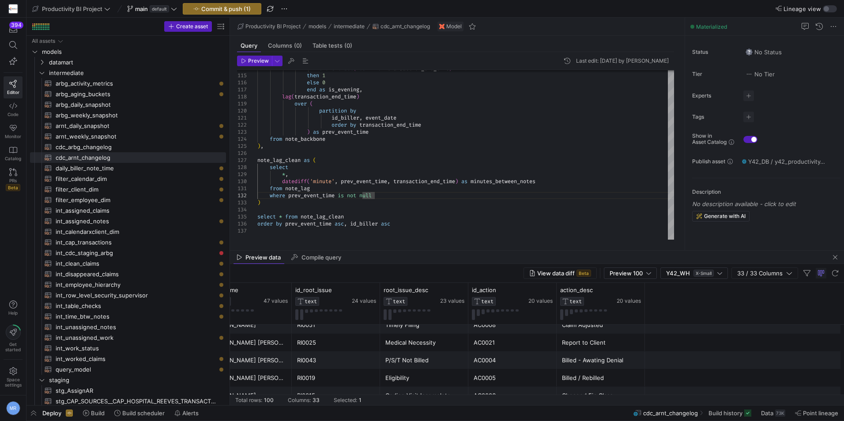
drag, startPoint x: 510, startPoint y: 353, endPoint x: 588, endPoint y: 344, distance: 78.2
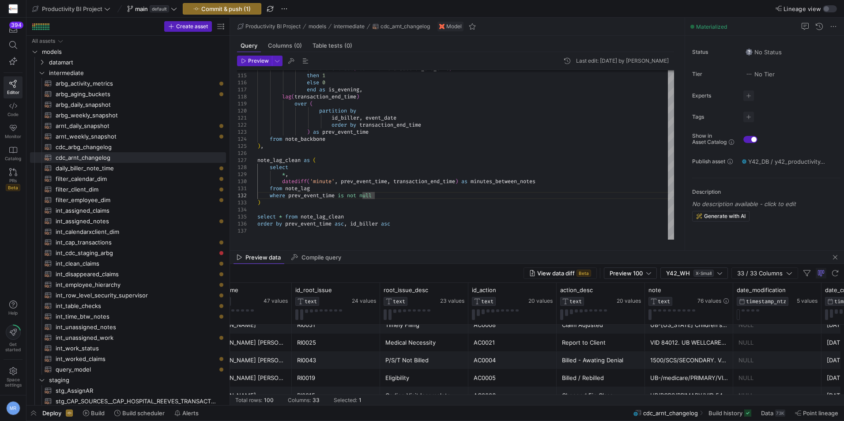
scroll to position [0, 1623]
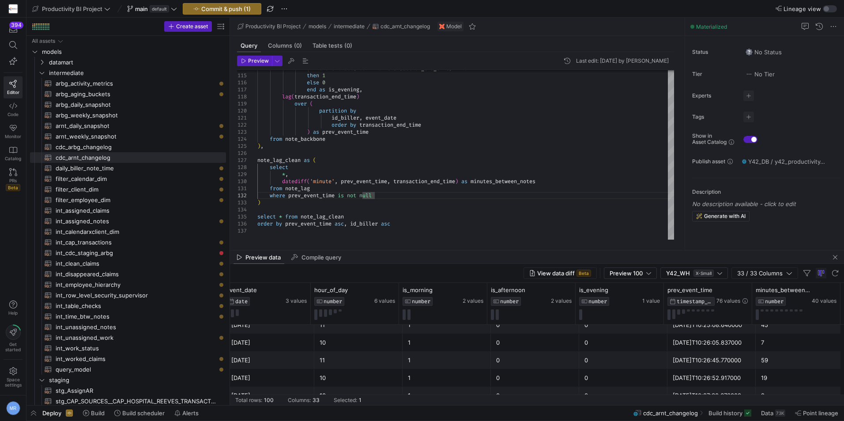
drag, startPoint x: 491, startPoint y: 355, endPoint x: 598, endPoint y: 348, distance: 107.0
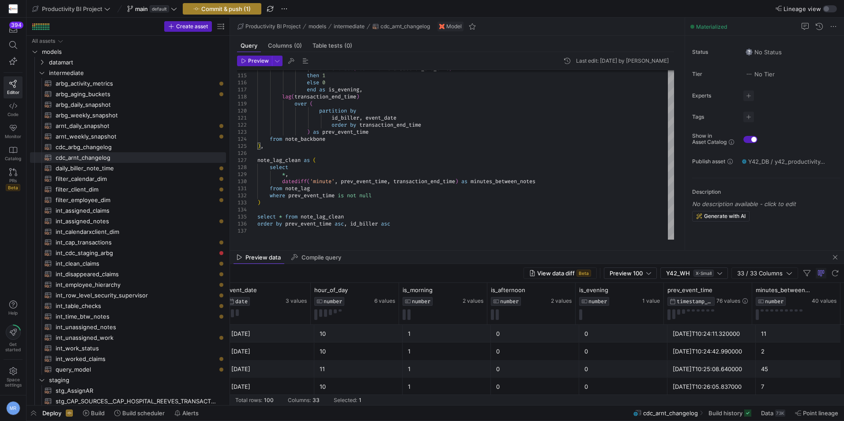
type textarea "case when extract(hour from transaction_end_time) >= 18 and extract(hour from t…"
click at [223, 9] on span "Commit & push (1)" at bounding box center [225, 8] width 49 height 7
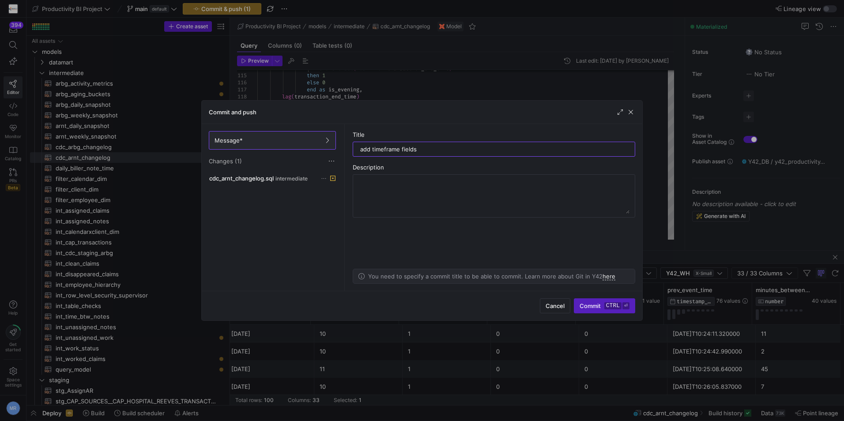
type input "add timeframe fields"
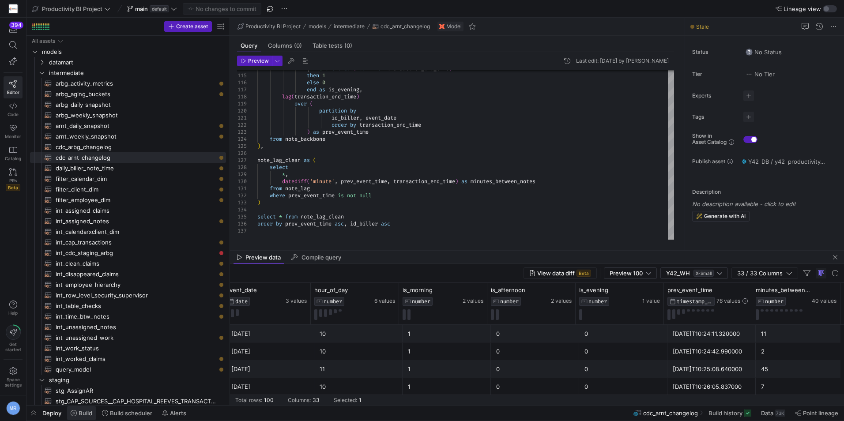
click at [82, 411] on span "Build" at bounding box center [86, 413] width 14 height 7
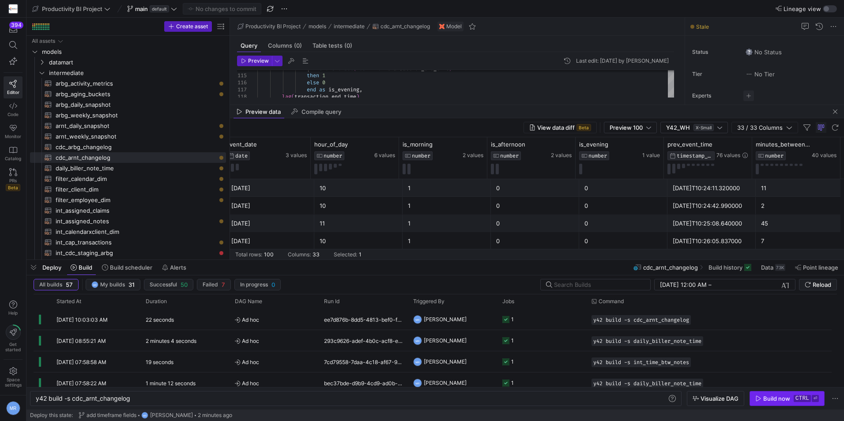
click at [788, 398] on div "Build now" at bounding box center [776, 398] width 27 height 7
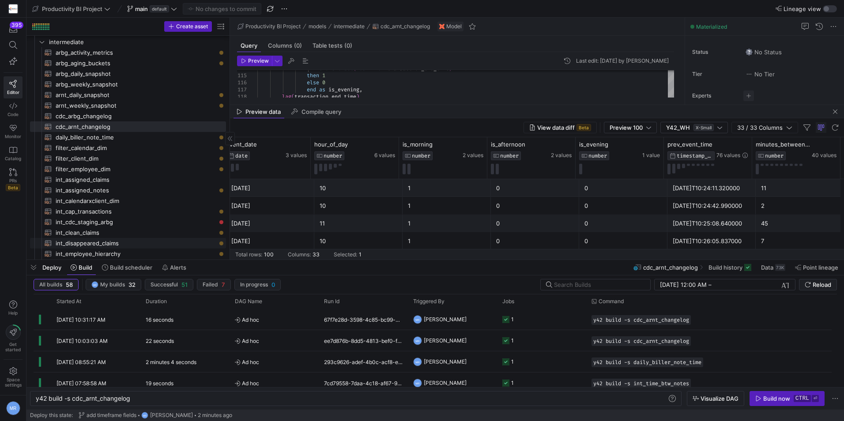
scroll to position [44, 0]
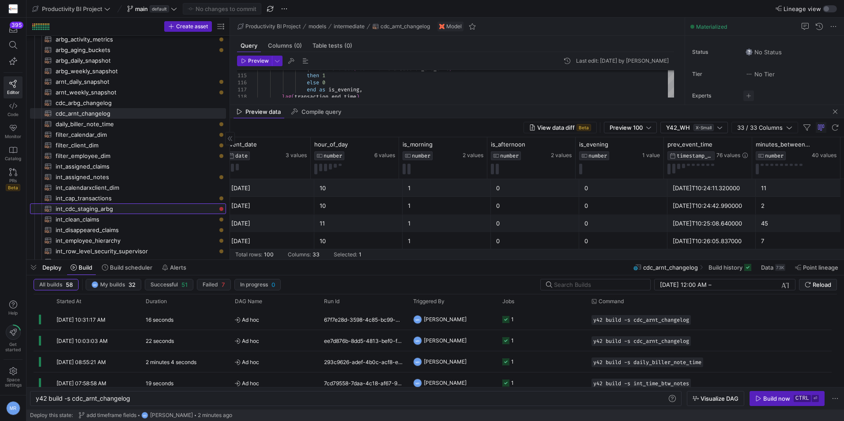
click at [132, 208] on span "int_cdc_staging_arbg​​​​​​​​​​" at bounding box center [136, 209] width 160 height 10
type textarea "{{ config( materialized='incremental', unique_key='id', incremental_strategy='m…"
type textarea "y42 build -s int_cdc_staging_arbg"
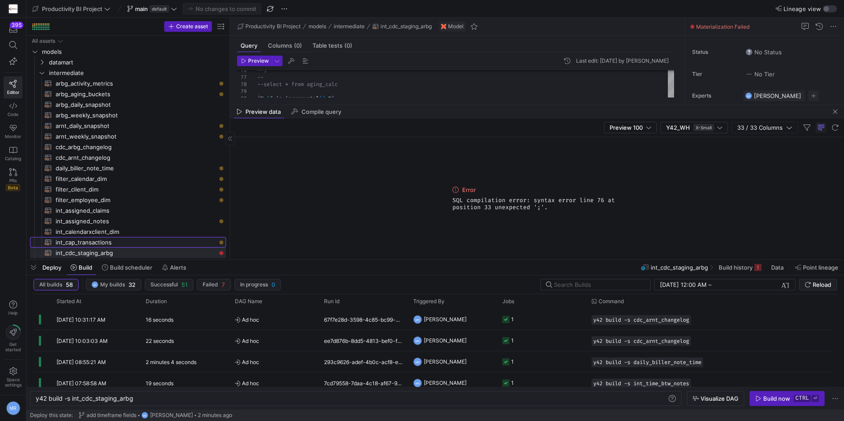
click at [193, 238] on span "int_cap_transactions​​​​​​​​​​" at bounding box center [136, 243] width 160 height 10
type textarea "{{ config(materialized = 'view') }} --following cte is wrong they dont have sam…"
type textarea "y42 build -s int_cap_transactions"
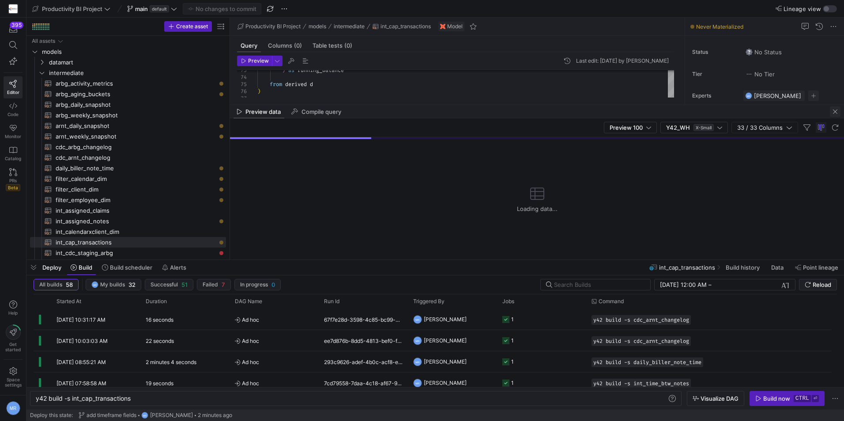
click at [833, 110] on span "button" at bounding box center [835, 111] width 11 height 11
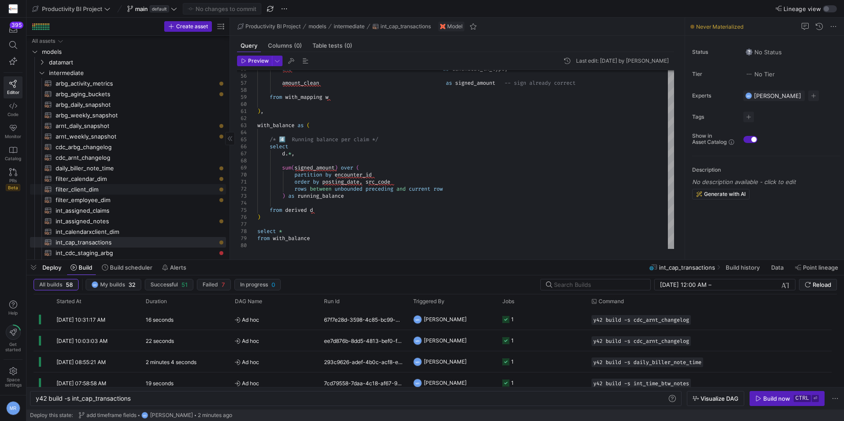
scroll to position [44, 0]
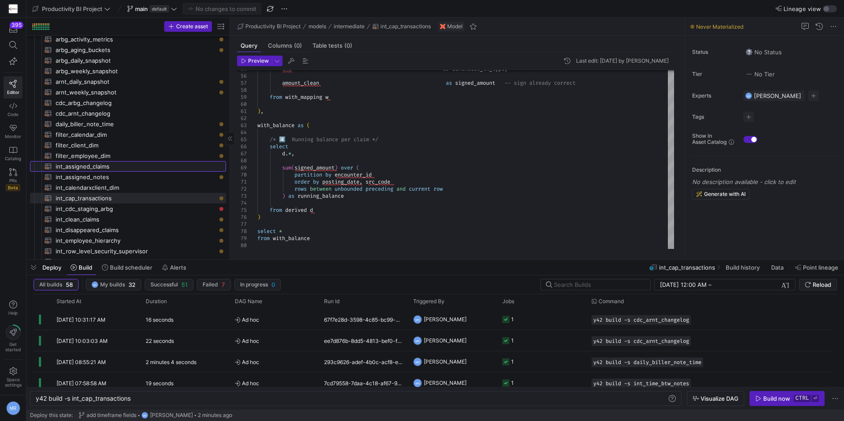
click at [117, 168] on span "int_assigned_claims​​​​​​​​​​" at bounding box center [136, 167] width 160 height 10
type textarea "with source_data as ( select [DOMAIN_NAME], [DOMAIN_NAME]_claim, [DOMAIN_NAME]_…"
type textarea "y42 build -s int_assigned_claims"
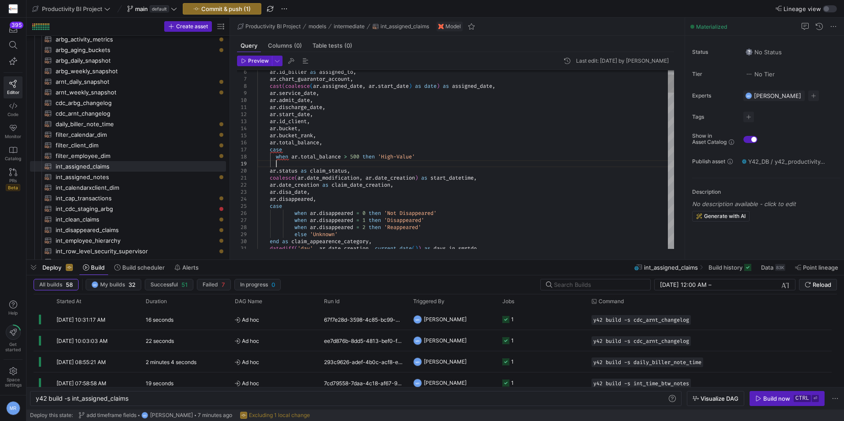
scroll to position [57, 19]
drag, startPoint x: 292, startPoint y: 164, endPoint x: 365, endPoint y: 166, distance: 72.9
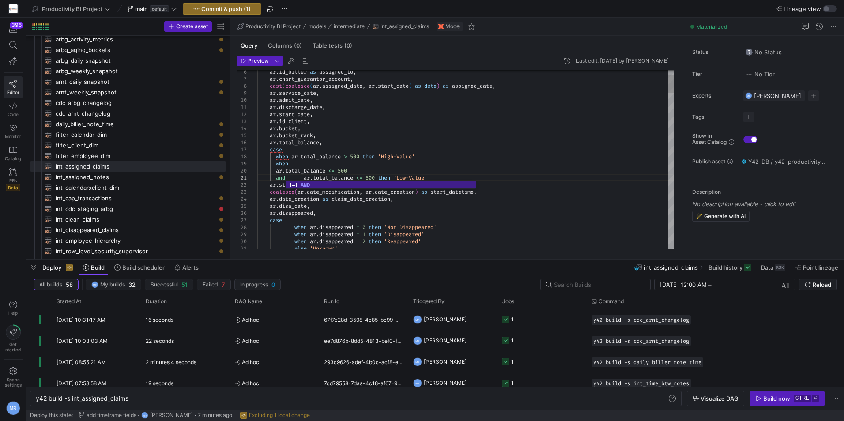
scroll to position [7, 32]
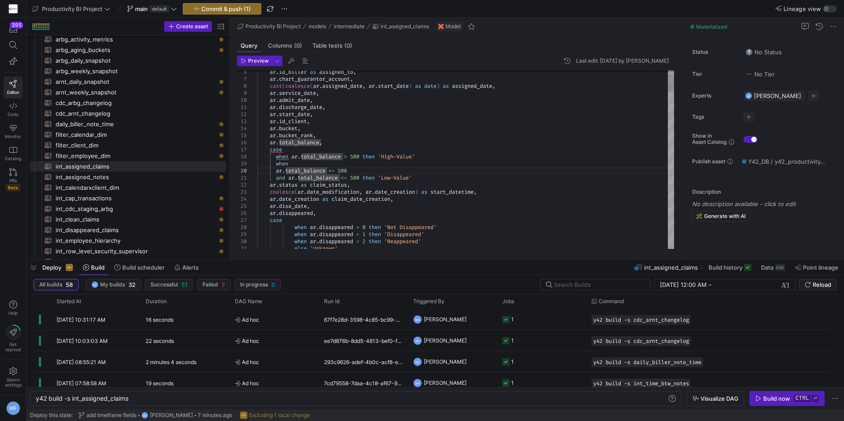
type textarea "ar.discharge_date, ar.start_date, [DOMAIN_NAME]_client, ar.bucket, ar.bucket_ra…"
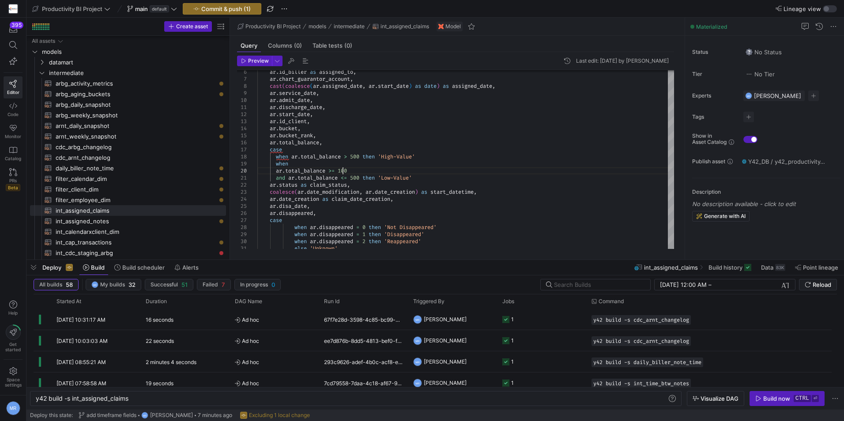
scroll to position [64, 86]
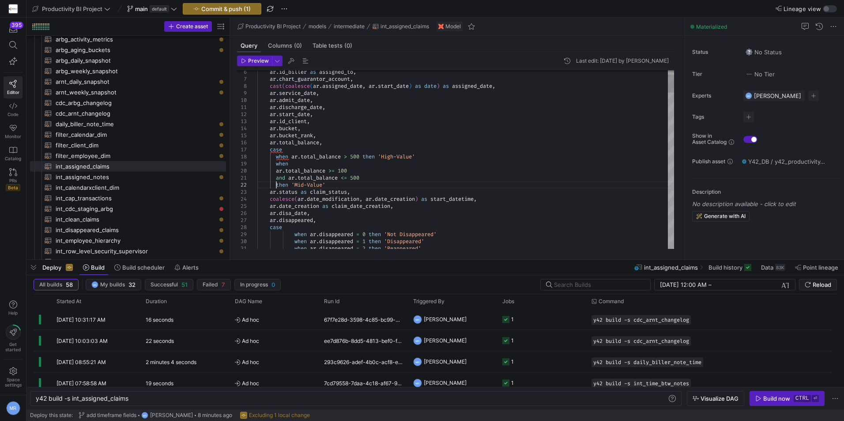
scroll to position [7, 19]
drag, startPoint x: 278, startPoint y: 171, endPoint x: 334, endPoint y: 175, distance: 56.7
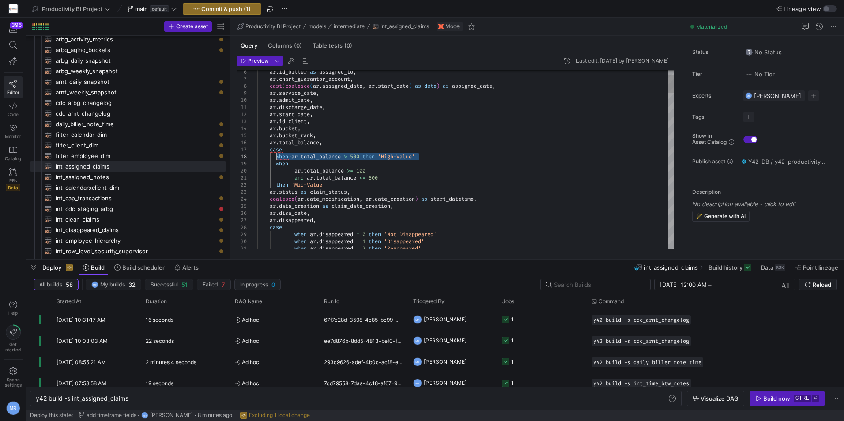
drag, startPoint x: 428, startPoint y: 155, endPoint x: 277, endPoint y: 160, distance: 151.1
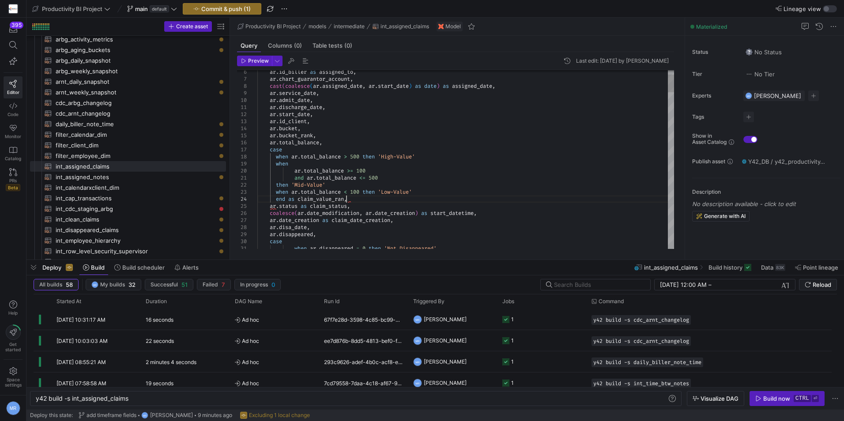
scroll to position [21, 92]
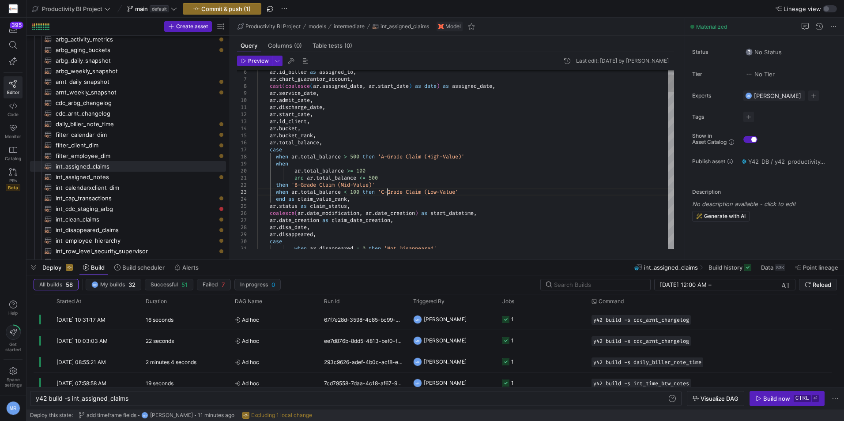
type textarea "and ar.total_balance <= 500 then 'B-Grade Claim (Mid-Value)' when ar.total_bala…"
click at [228, 8] on span "Commit & push (1)" at bounding box center [225, 8] width 49 height 7
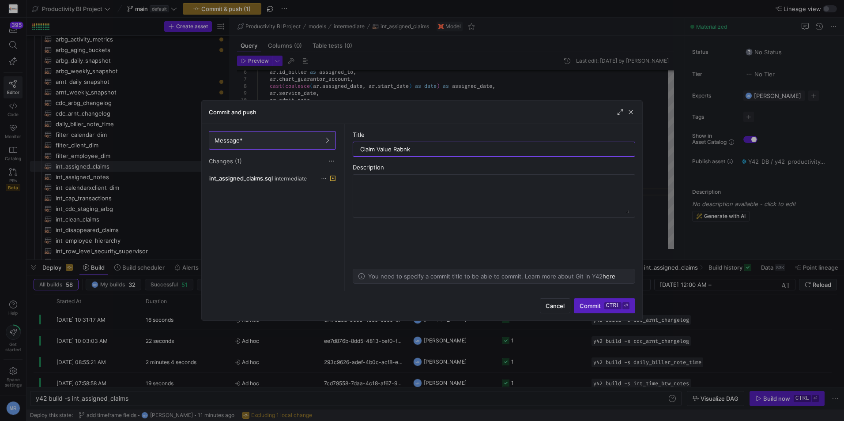
type input "Claim Value Rank"
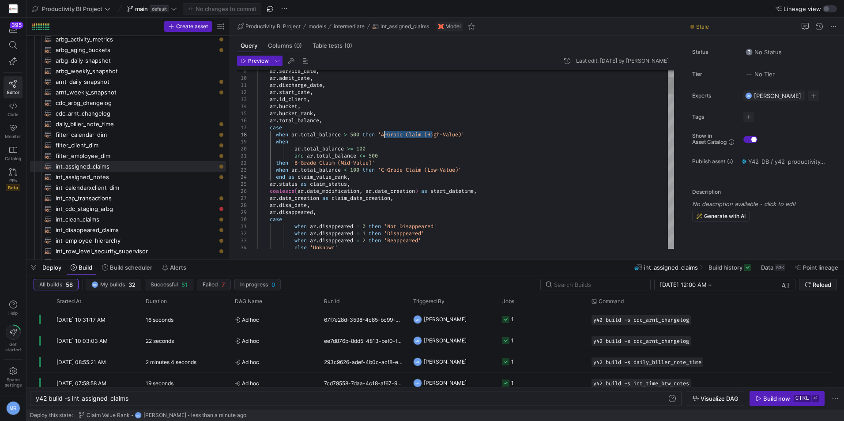
drag, startPoint x: 432, startPoint y: 135, endPoint x: 383, endPoint y: 134, distance: 49.0
type textarea "and ar.total_balance <= 500 then 'Mid-Value Claim' when ar.total_balance < 100 …"
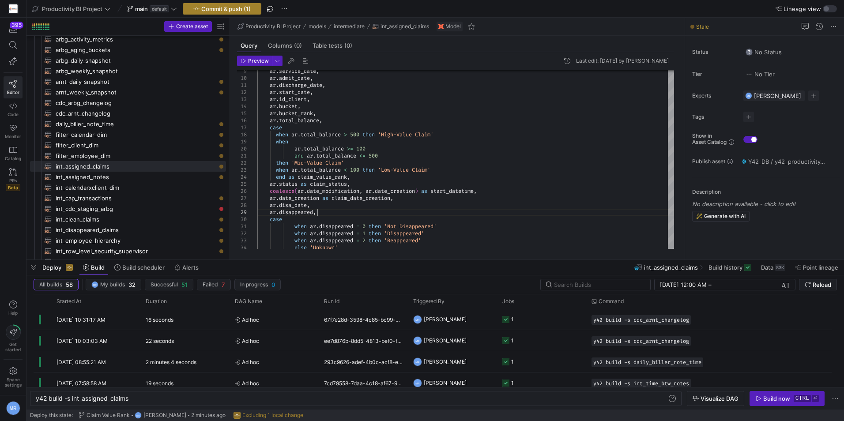
click at [238, 14] on span "button" at bounding box center [222, 9] width 78 height 11
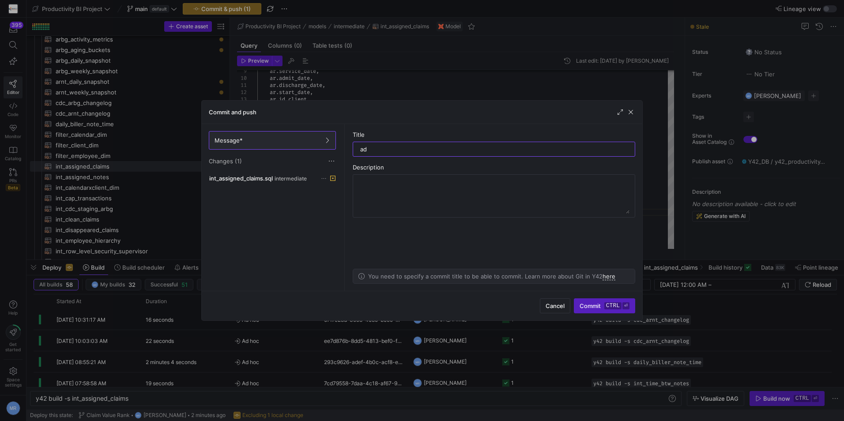
type input "add"
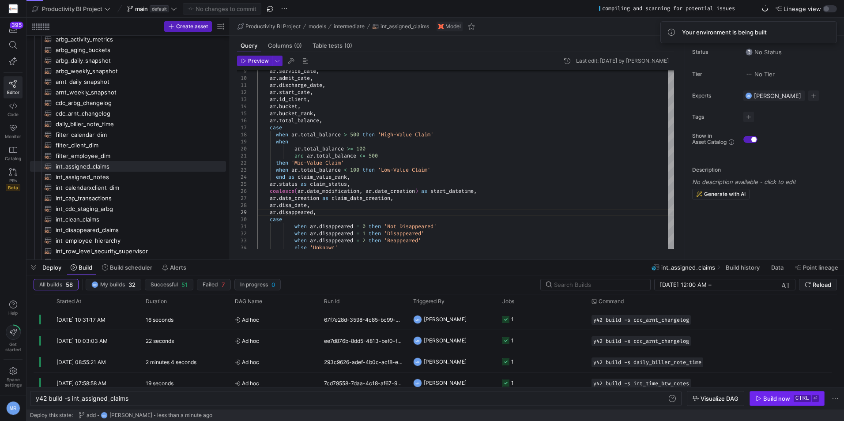
click at [792, 399] on span "Build now ctrl ⏎" at bounding box center [787, 398] width 64 height 7
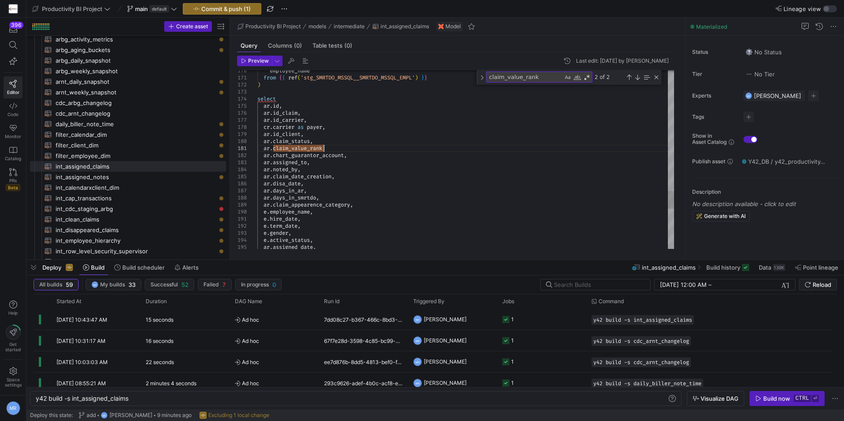
scroll to position [7, 69]
type textarea "from {{ ref('stg_SMRTDO_MSSQL__SMRTDO_MSSQL_EMPL') }} ) select ar.id, ar.id_cla…"
click at [260, 61] on span "Preview" at bounding box center [258, 61] width 21 height 6
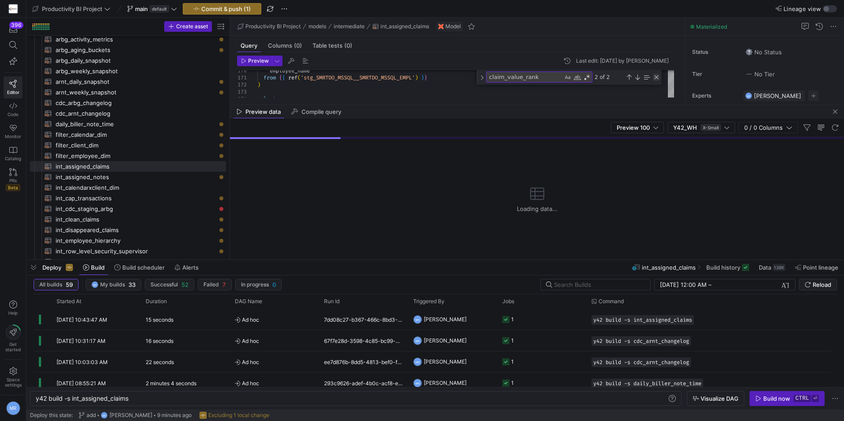
click at [657, 78] on div "Close (Escape)" at bounding box center [656, 77] width 7 height 7
click at [214, 7] on span "Commit & push (1)" at bounding box center [225, 8] width 49 height 7
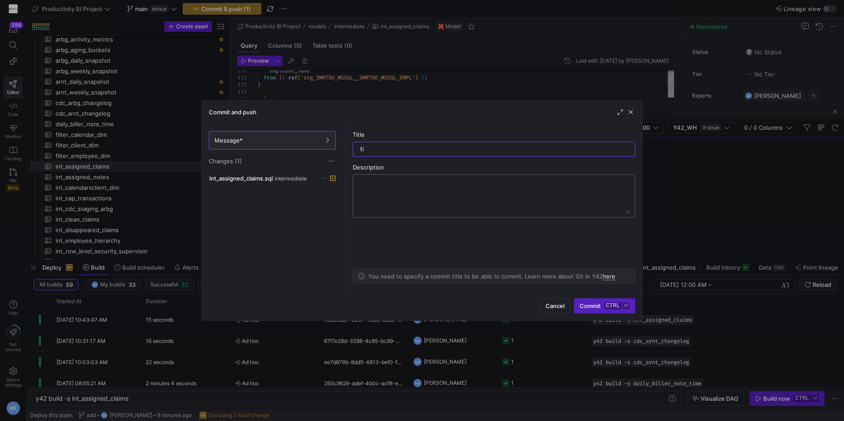
type input "fix"
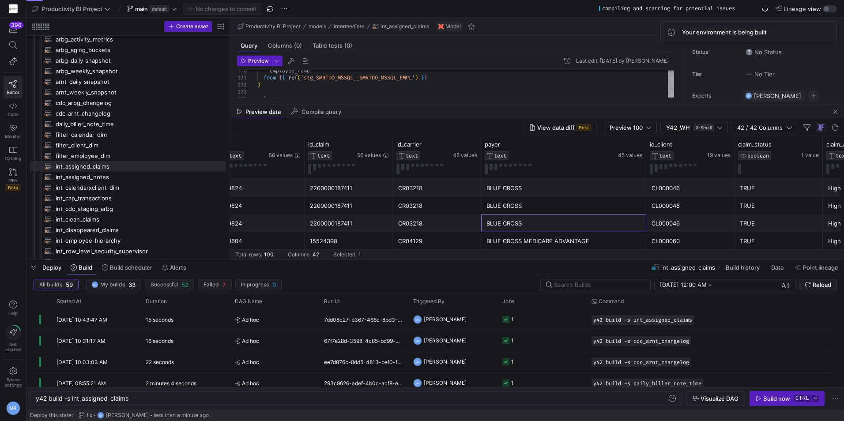
scroll to position [0, 0]
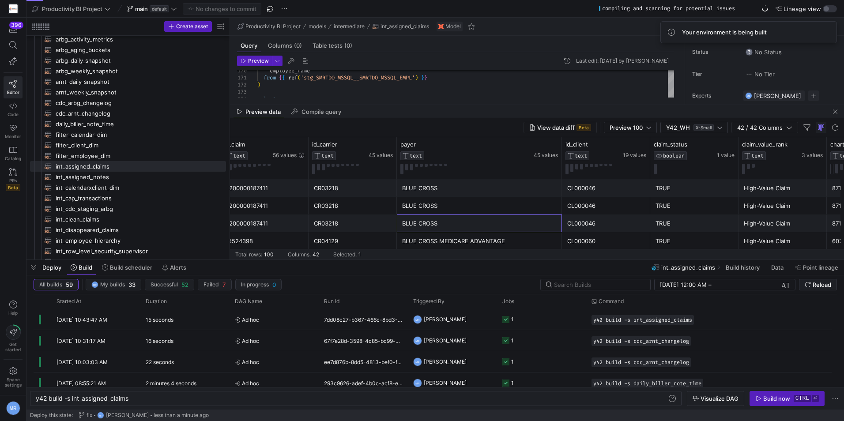
drag, startPoint x: 588, startPoint y: 227, endPoint x: 604, endPoint y: 223, distance: 16.3
click at [772, 396] on div "Build now" at bounding box center [776, 398] width 27 height 7
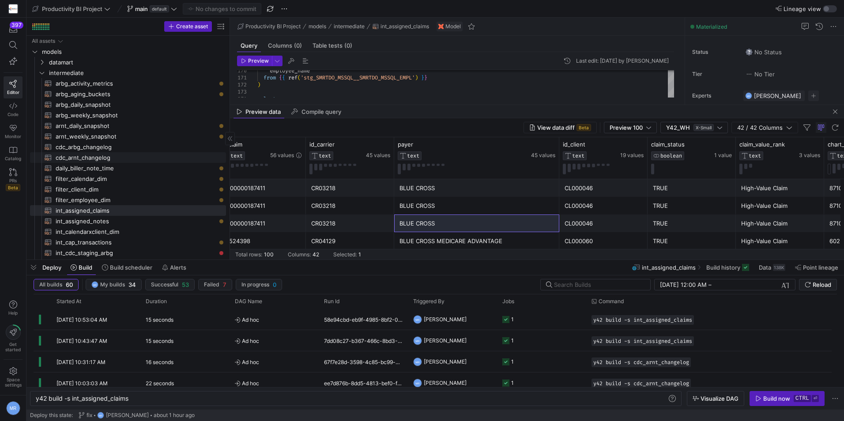
click at [122, 153] on span "cdc_arnt_changelog​​​​​​​​​​" at bounding box center [136, 158] width 160 height 10
type textarea "with cdc_source as ( select * from {{ ref('stg_SMRTDO_MSSQL__SMRTDO_MSSQL_CDC_A…"
type textarea "y42 build -s cdc_arnt_changelog"
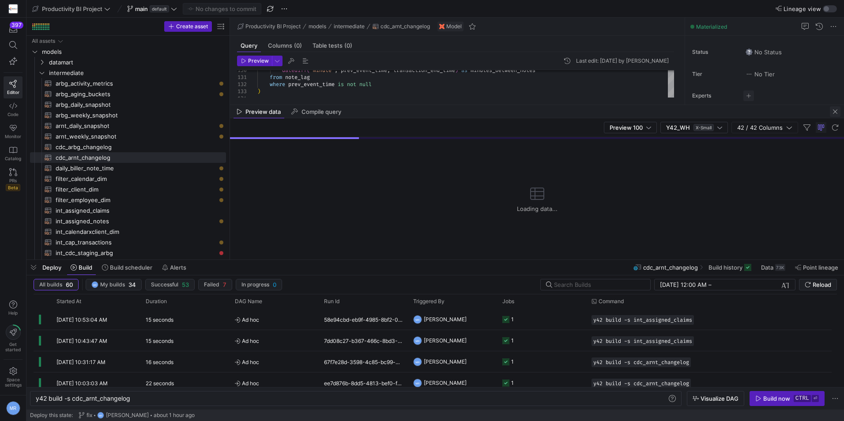
click at [834, 112] on span "button" at bounding box center [835, 111] width 11 height 11
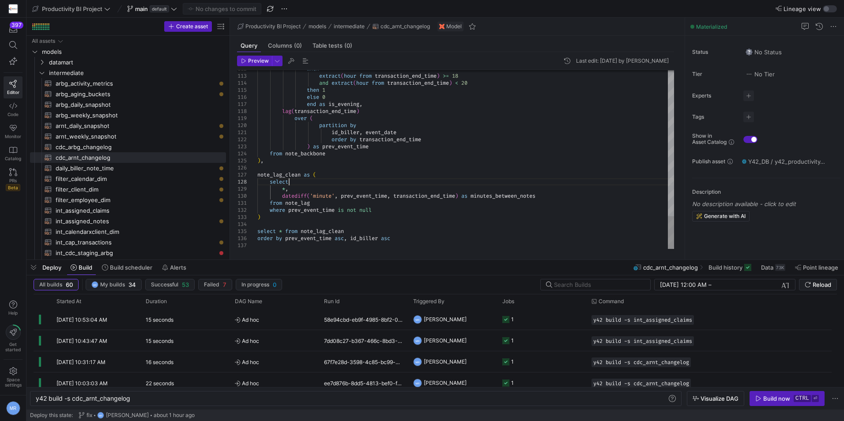
type textarea "with cdc_source as ( select * from {{ ref('stg_SMRTDO_MSSQL__SMRTDO_MSSQL_CDC_A…"
